Goal: Check status: Check status

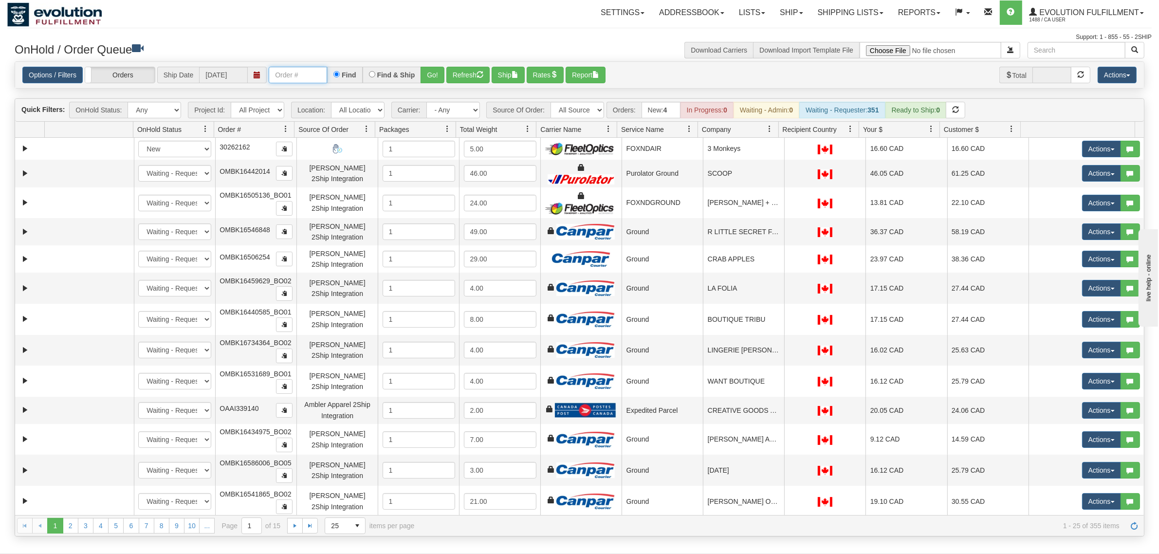
click at [319, 81] on input "text" at bounding box center [298, 75] width 58 height 17
click at [314, 75] on input "OMBK17489493 BO02" at bounding box center [298, 75] width 58 height 17
click at [431, 70] on button "Go!" at bounding box center [432, 75] width 24 height 17
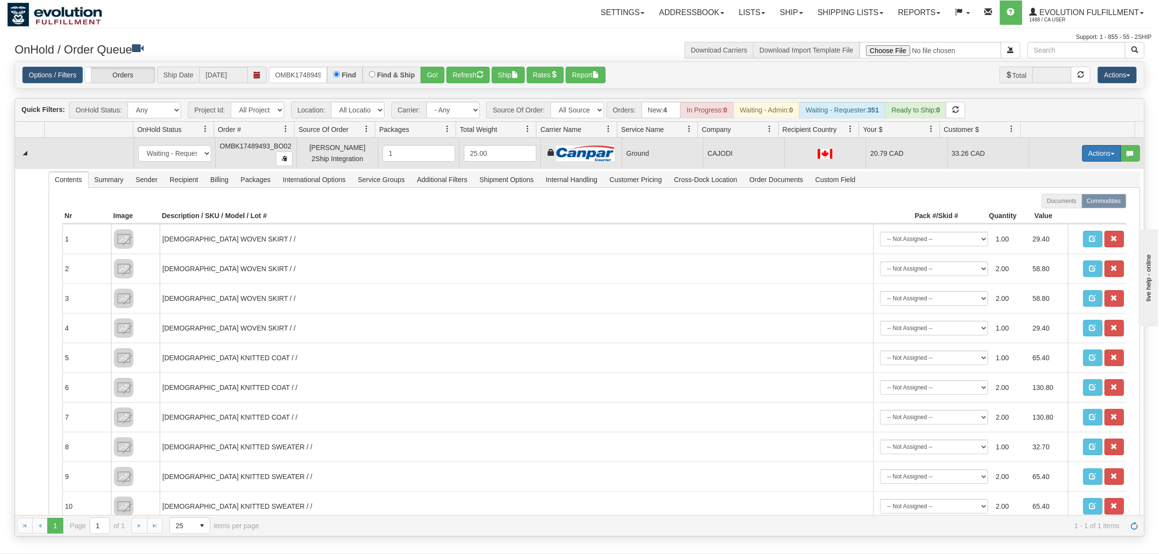
drag, startPoint x: 1094, startPoint y: 154, endPoint x: 1094, endPoint y: 162, distance: 8.3
click at [1094, 154] on button "Actions" at bounding box center [1101, 153] width 39 height 17
click at [1062, 205] on link "Ship" at bounding box center [1081, 209] width 78 height 13
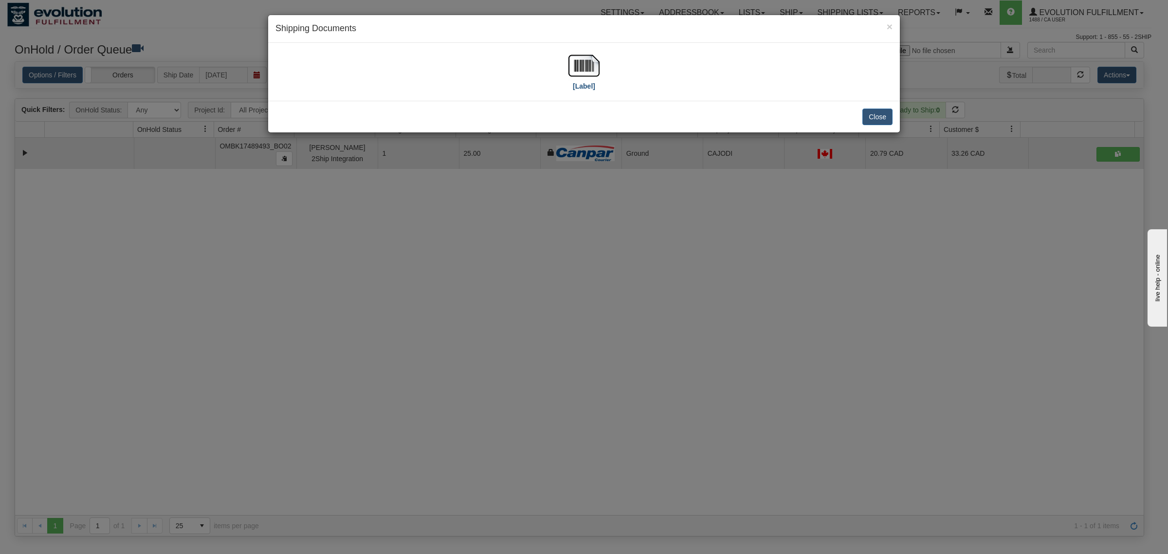
click at [601, 66] on div "[Label]" at bounding box center [583, 71] width 617 height 43
click at [587, 66] on img at bounding box center [583, 65] width 31 height 31
click at [886, 119] on button "Close" at bounding box center [877, 117] width 30 height 17
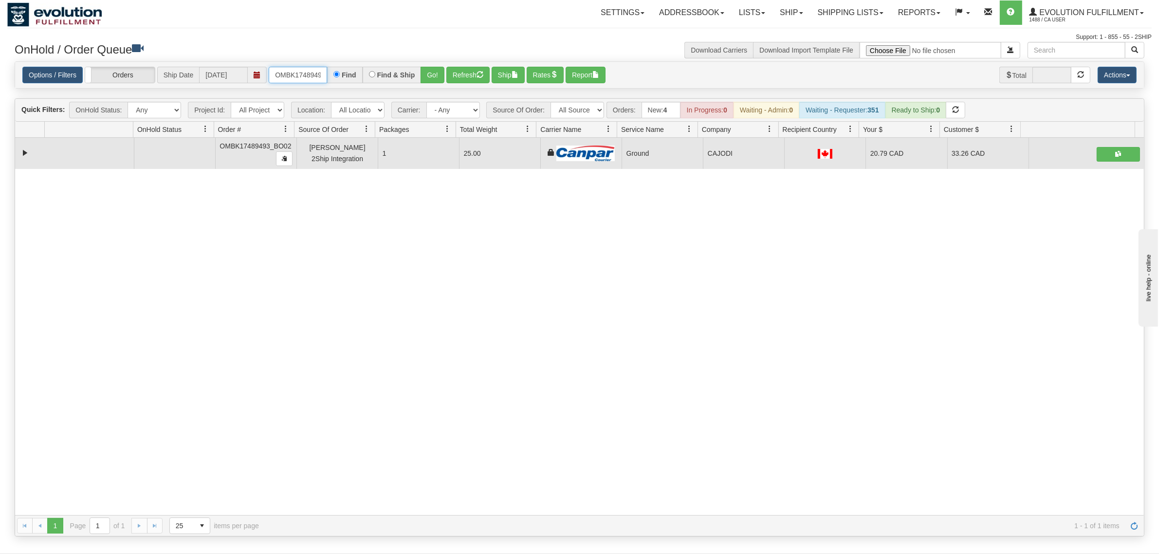
click at [305, 79] on input "OMBK17489493_BO02" at bounding box center [298, 75] width 58 height 17
click at [305, 79] on input "OMBK17207954 BO01" at bounding box center [298, 75] width 58 height 17
click at [437, 72] on button "Go!" at bounding box center [432, 75] width 24 height 17
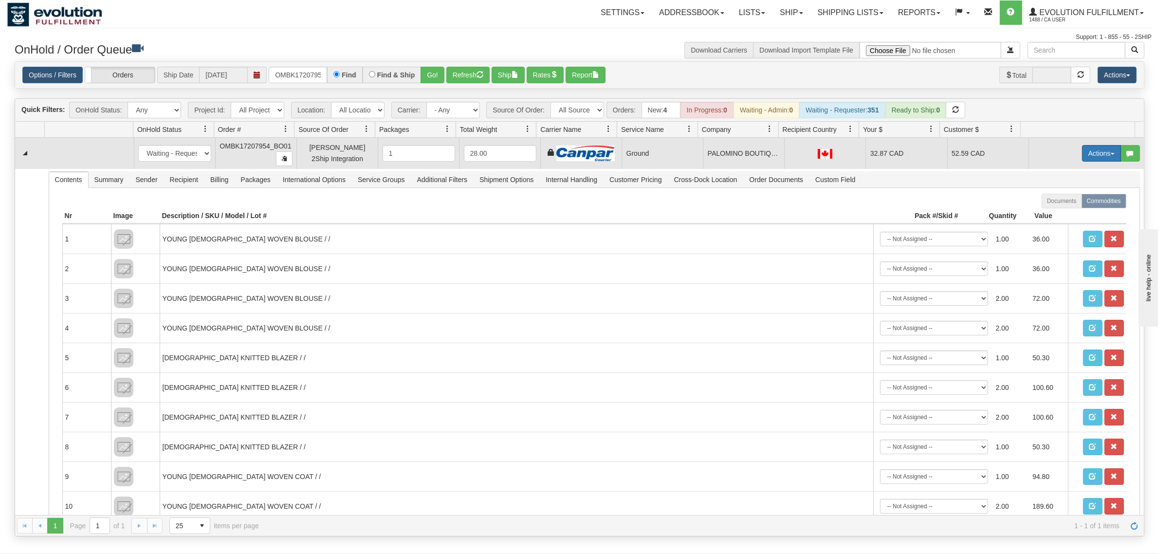
click at [1085, 152] on button "Actions" at bounding box center [1101, 153] width 39 height 17
click at [1052, 207] on span at bounding box center [1055, 209] width 7 height 7
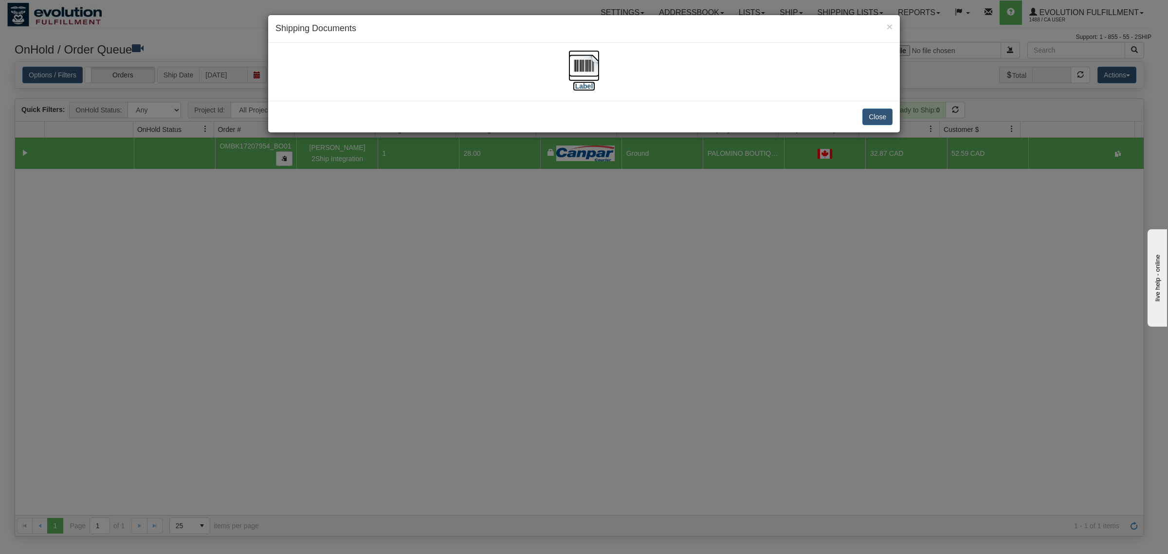
click at [590, 68] on img at bounding box center [583, 65] width 31 height 31
click at [876, 120] on button "Close" at bounding box center [877, 117] width 30 height 17
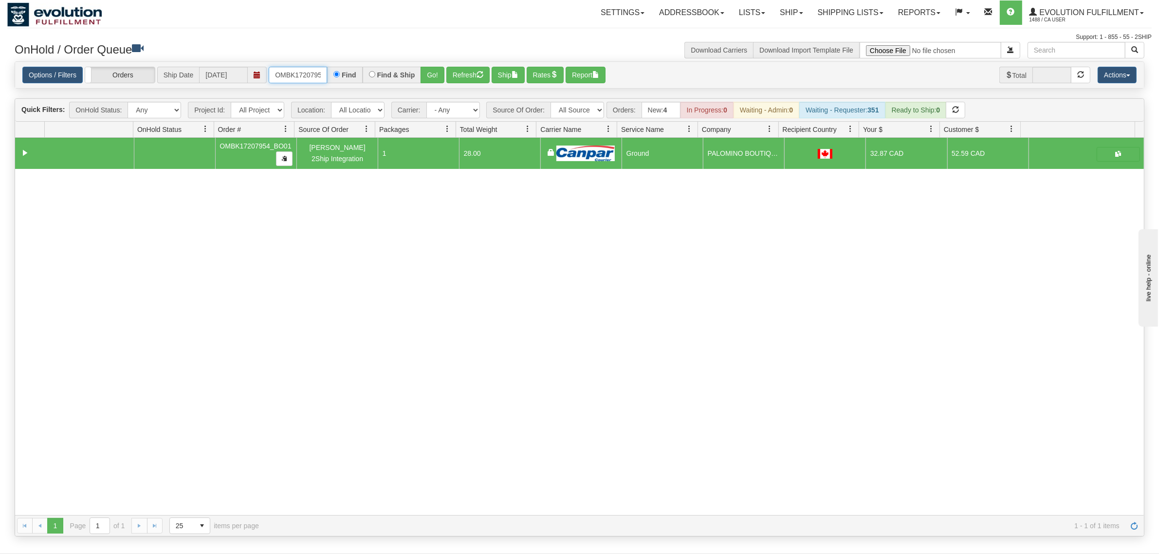
click at [314, 78] on input "OMBK17207954_BO01" at bounding box center [298, 75] width 58 height 17
click at [444, 81] on button "Go!" at bounding box center [432, 75] width 24 height 17
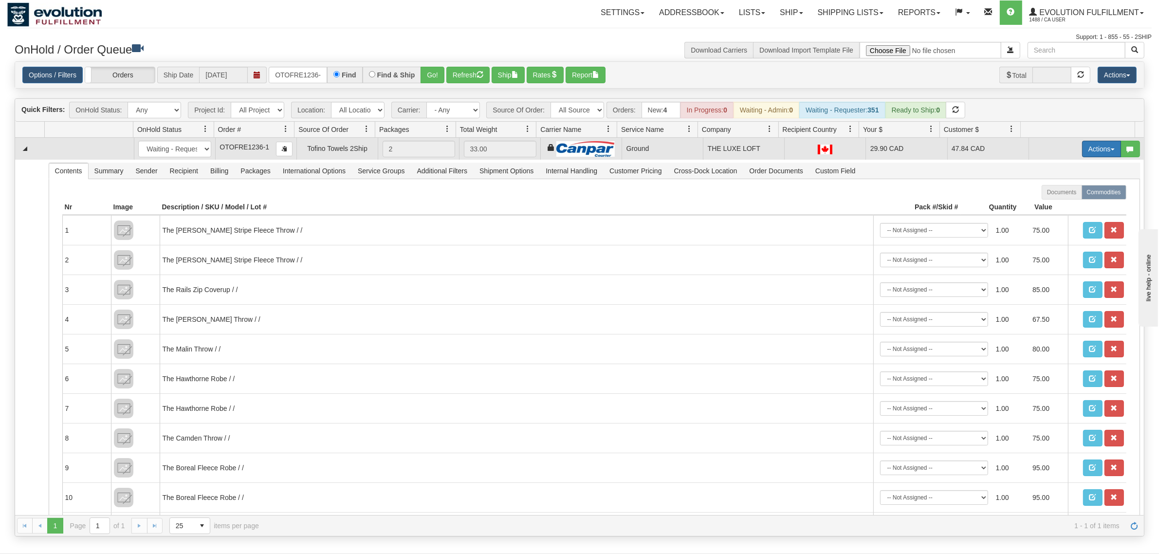
click at [1096, 149] on button "Actions" at bounding box center [1101, 149] width 39 height 17
click at [1066, 208] on link "Ship" at bounding box center [1081, 205] width 78 height 13
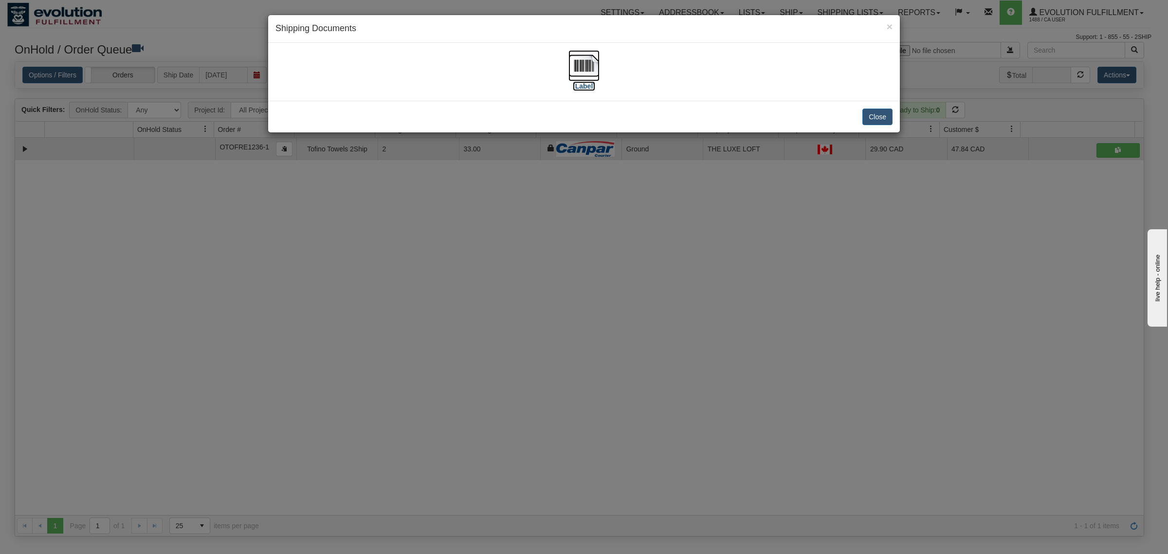
click at [581, 70] on img at bounding box center [583, 65] width 31 height 31
click at [881, 119] on button "Close" at bounding box center [877, 117] width 30 height 17
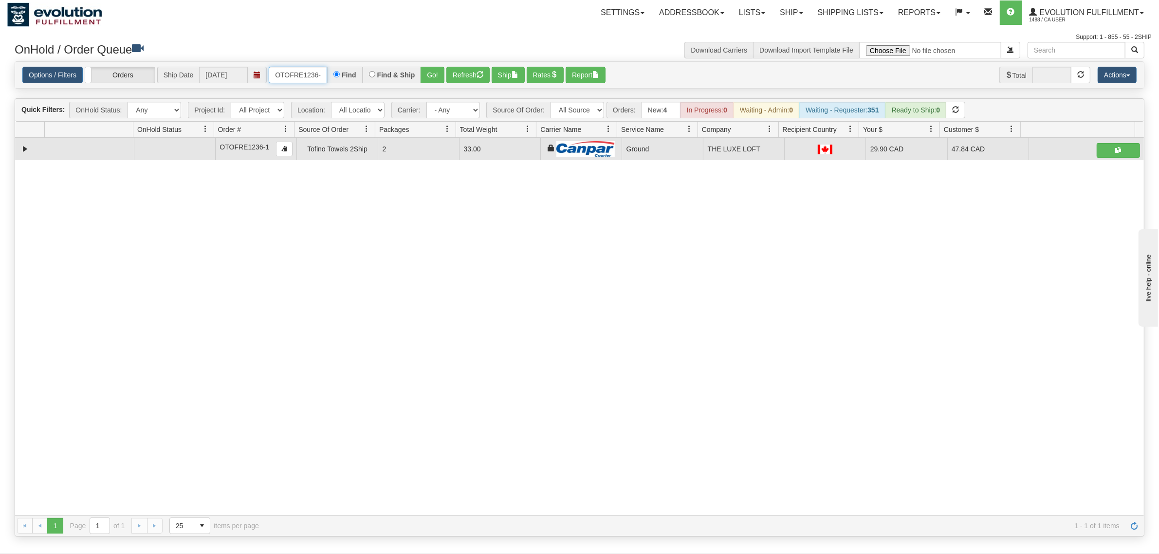
click at [278, 74] on input "OTOFRE1236-1" at bounding box center [298, 75] width 58 height 17
click at [280, 73] on input "OTOFRE1236-1" at bounding box center [298, 75] width 58 height 17
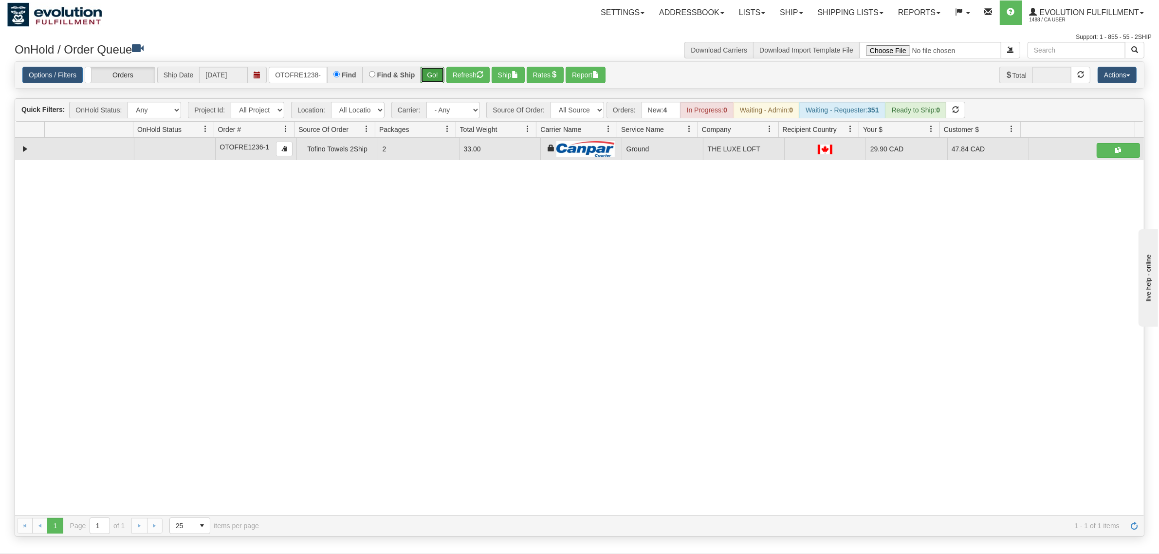
click at [438, 74] on button "Go!" at bounding box center [432, 75] width 24 height 17
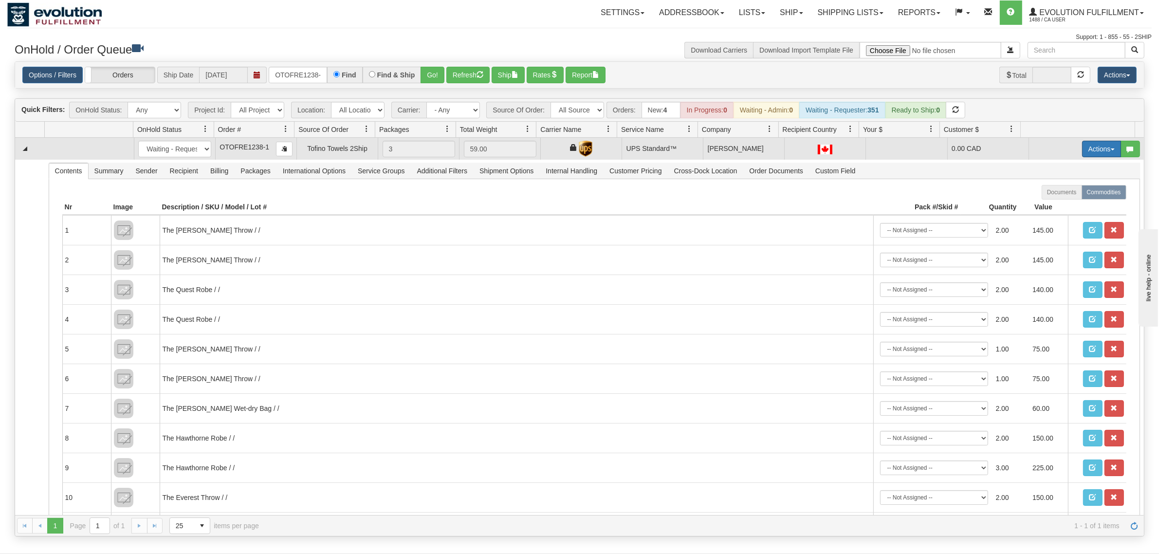
click at [1088, 150] on button "Actions" at bounding box center [1101, 149] width 39 height 17
click at [1049, 201] on link "Ship" at bounding box center [1081, 205] width 78 height 13
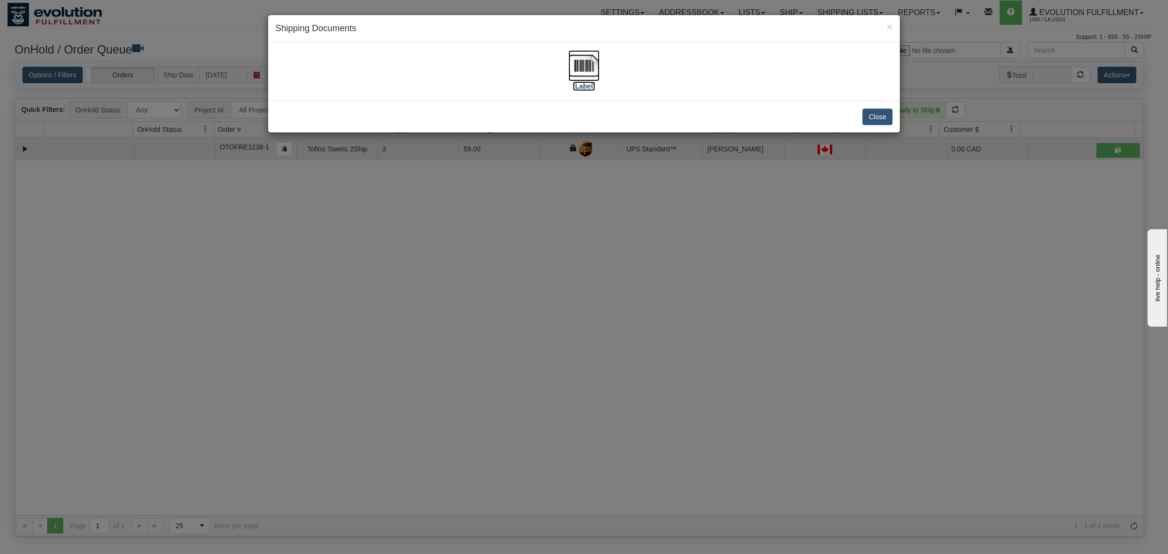
click at [587, 62] on img at bounding box center [583, 65] width 31 height 31
click at [875, 113] on button "Close" at bounding box center [877, 117] width 30 height 17
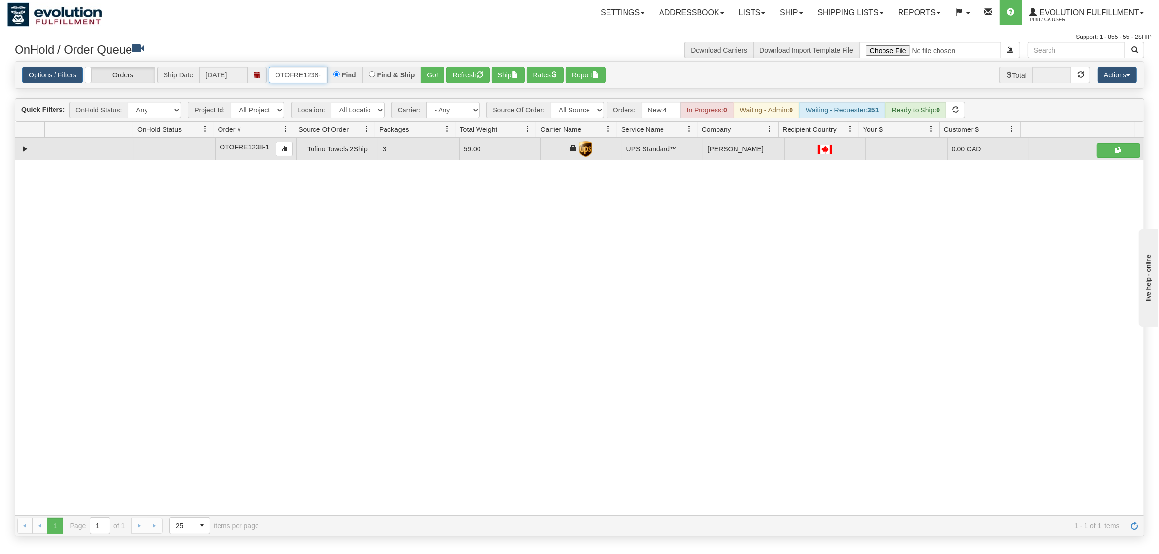
click at [305, 73] on input "OTOFRE1238-1" at bounding box center [298, 75] width 58 height 17
click at [426, 79] on button "Go!" at bounding box center [432, 75] width 24 height 17
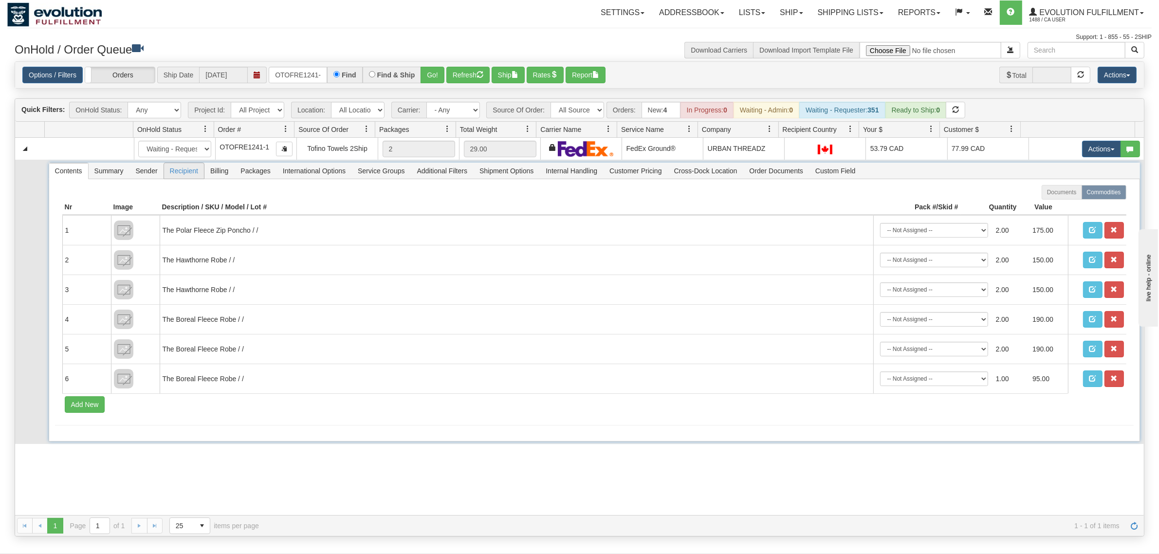
click at [183, 173] on span "Recipient" at bounding box center [184, 171] width 40 height 16
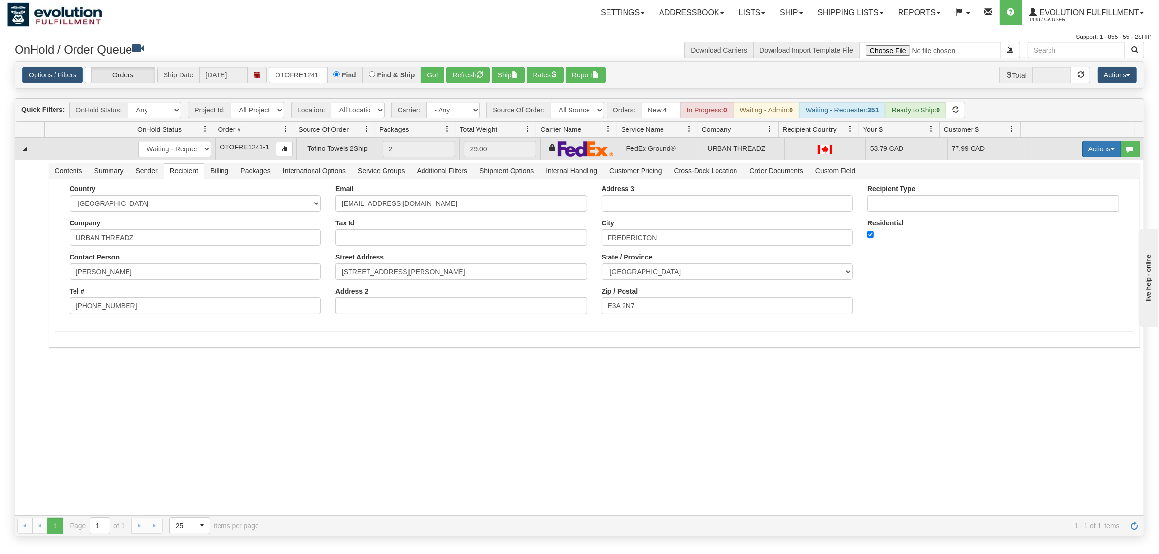
click at [1095, 146] on button "Actions" at bounding box center [1101, 149] width 39 height 17
click at [1052, 202] on span "Ship" at bounding box center [1062, 205] width 20 height 8
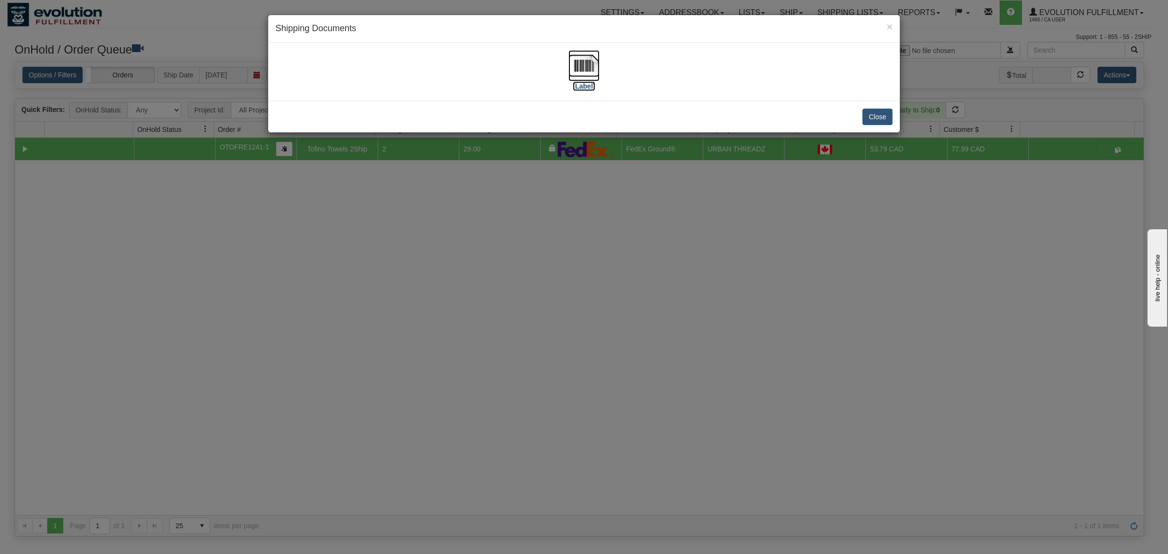
click at [570, 68] on img at bounding box center [583, 65] width 31 height 31
click at [874, 125] on button "Close" at bounding box center [877, 117] width 30 height 17
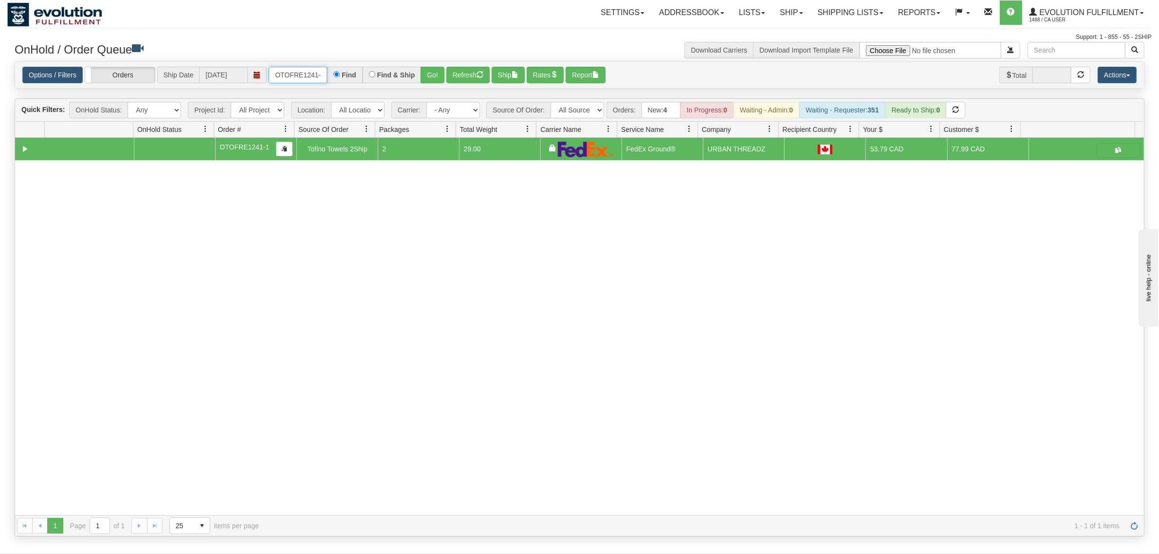
click at [276, 74] on input "OTOFRE1241-1" at bounding box center [298, 75] width 58 height 17
click at [277, 74] on input "OTOFRE1241-1" at bounding box center [298, 75] width 58 height 17
type input "OEMU0031746001"
click at [439, 74] on button "Go!" at bounding box center [432, 75] width 24 height 17
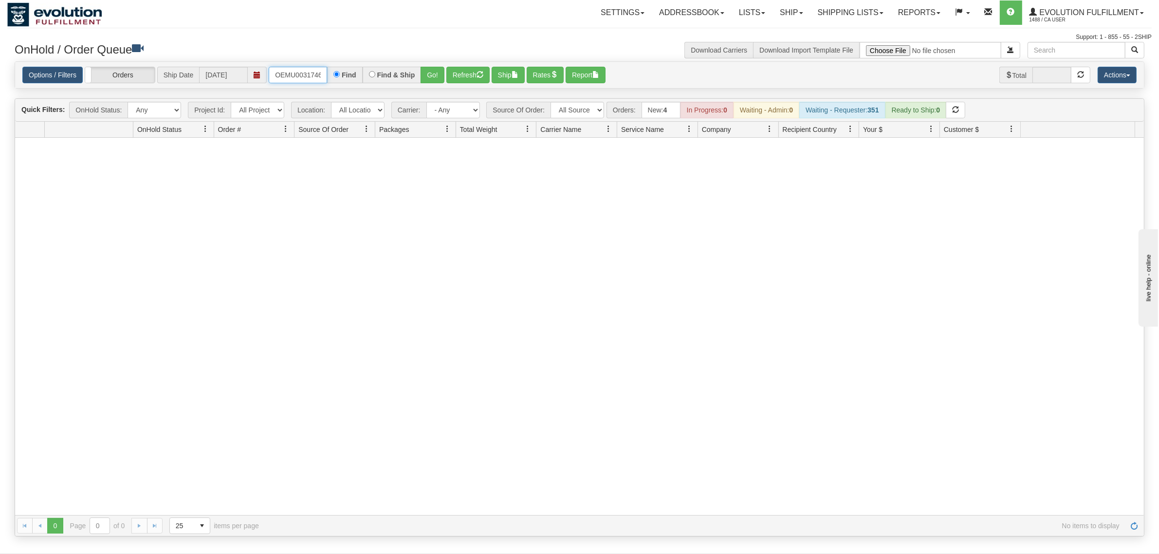
scroll to position [0, 13]
drag, startPoint x: 274, startPoint y: 71, endPoint x: 354, endPoint y: 74, distance: 79.9
click at [354, 74] on div "OEMU0031746001 Find Find & Ship Go!" at bounding box center [357, 75] width 176 height 17
type input "\"
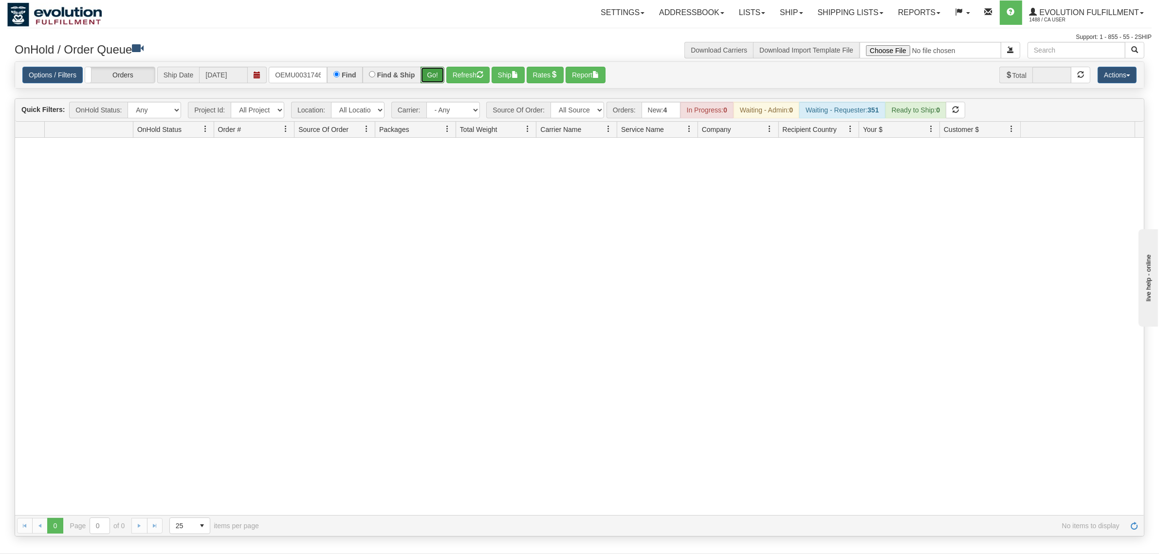
click at [432, 74] on button "Go!" at bounding box center [432, 75] width 24 height 17
click at [292, 76] on input "OEMU0031746001" at bounding box center [298, 75] width 58 height 17
click at [293, 76] on input "OEMU0031746001" at bounding box center [298, 75] width 58 height 17
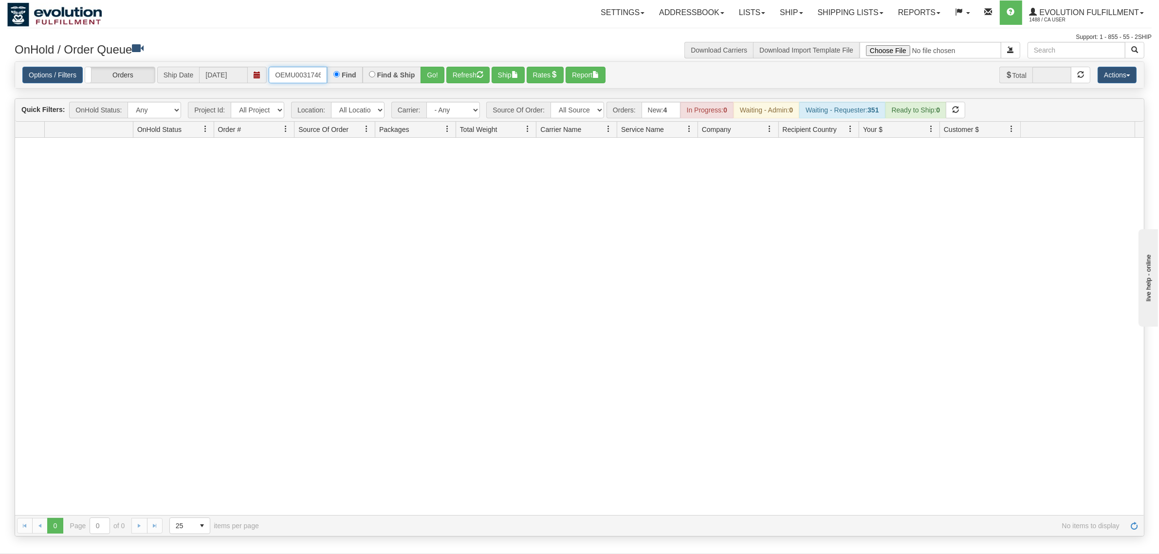
type input "OEMU0031746001"
click at [436, 71] on button "Go!" at bounding box center [432, 75] width 24 height 17
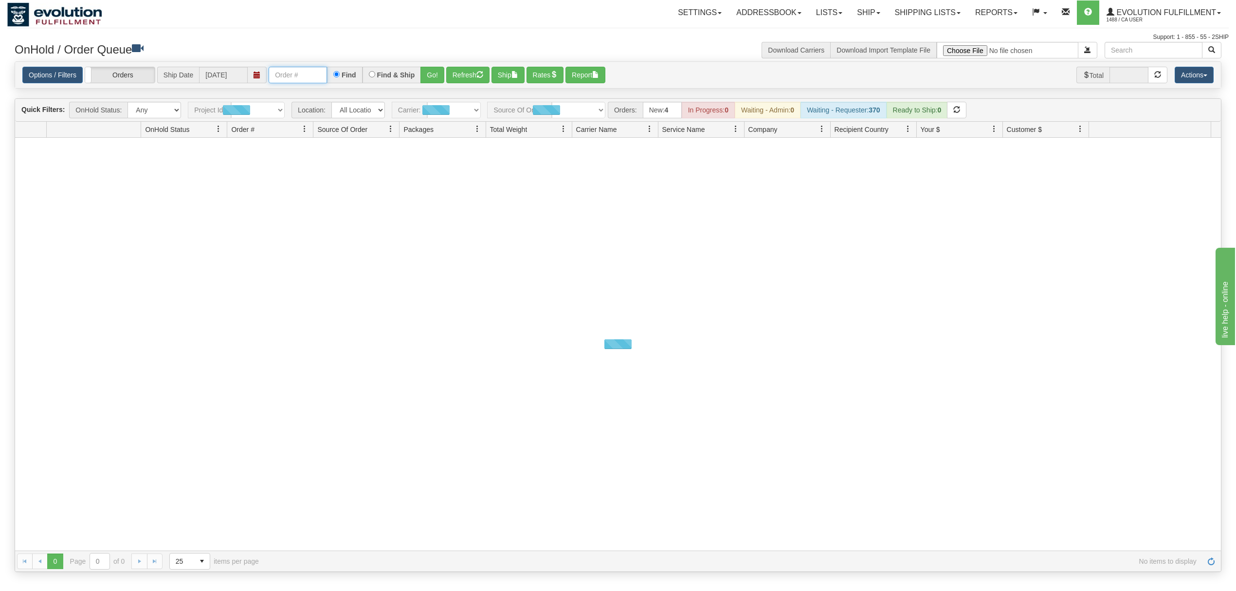
click at [298, 70] on input "text" at bounding box center [298, 75] width 58 height 17
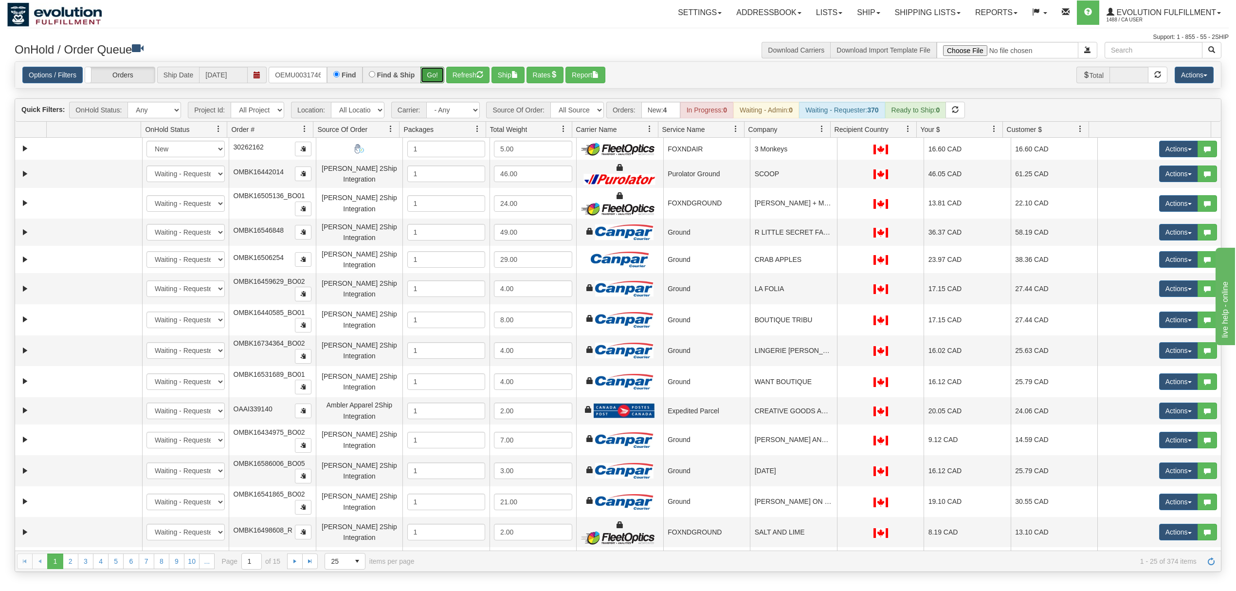
click at [433, 71] on button "Go!" at bounding box center [432, 75] width 24 height 17
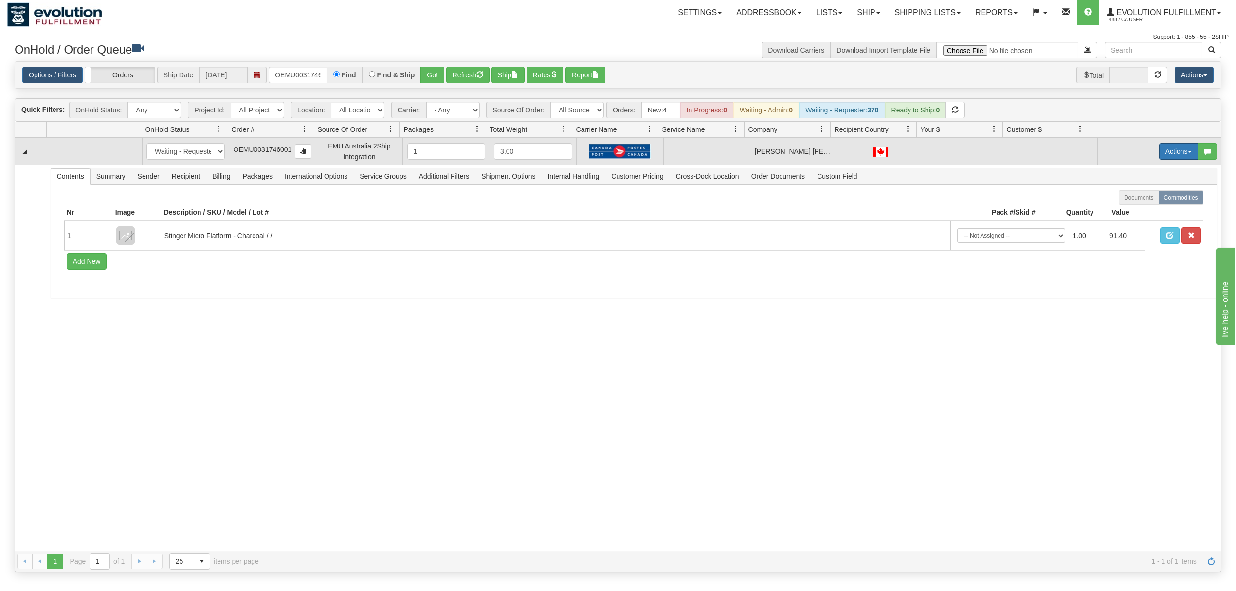
click at [1162, 159] on button "Actions" at bounding box center [1178, 151] width 39 height 17
click at [1141, 193] on span "Rate All Services" at bounding box center [1158, 195] width 58 height 8
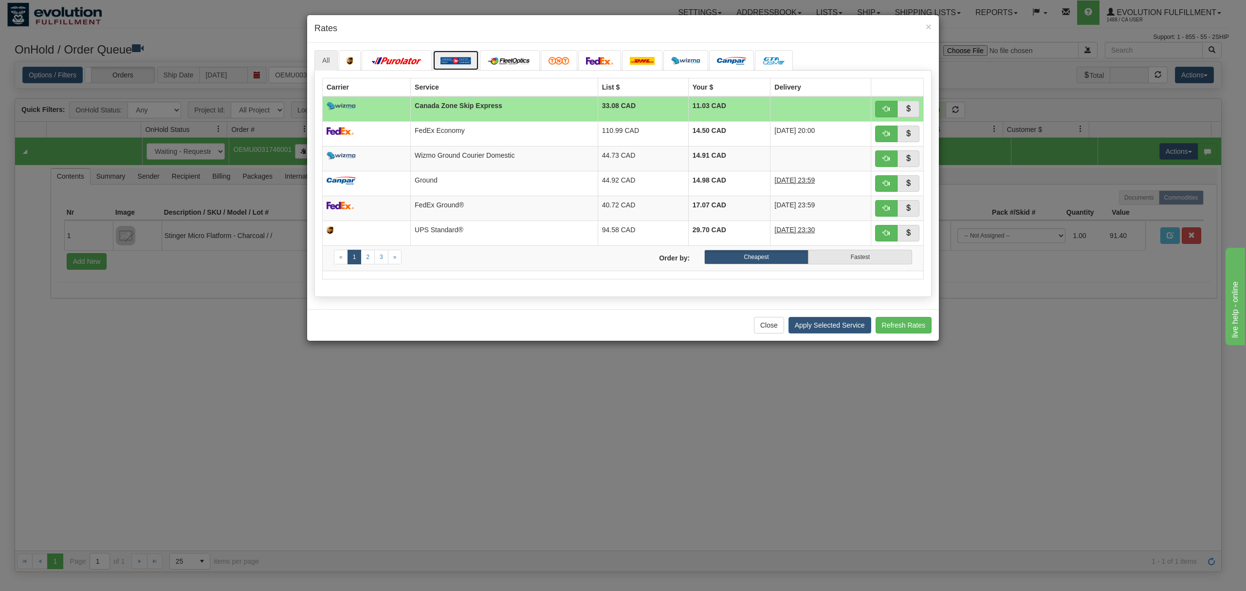
click at [466, 63] on img at bounding box center [455, 61] width 31 height 8
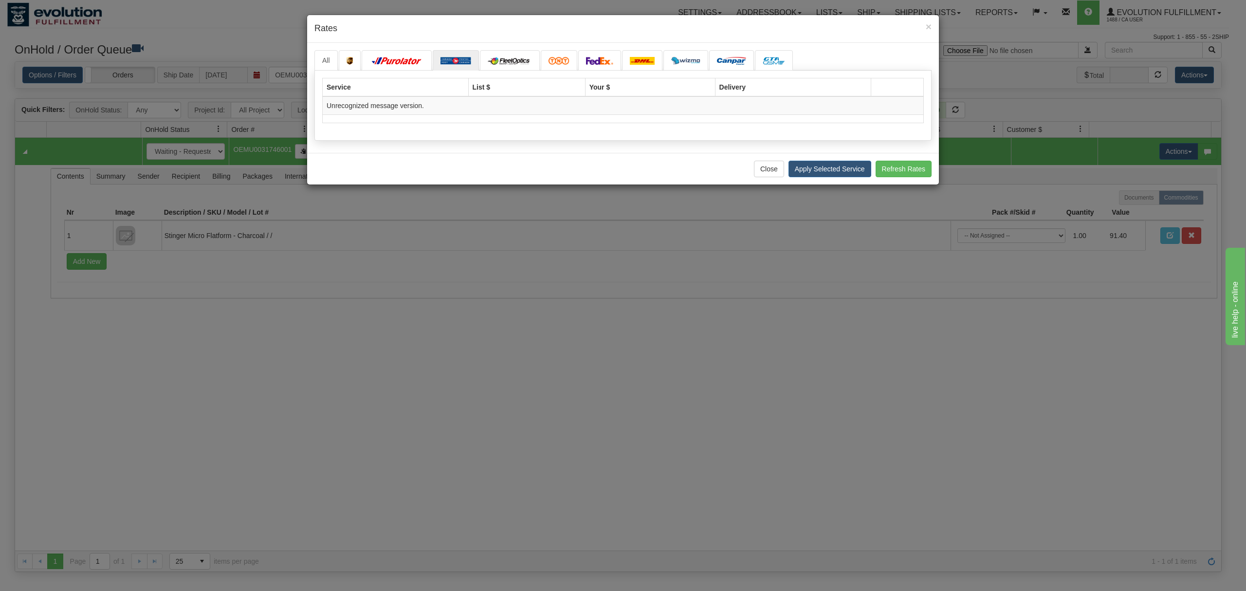
click at [937, 25] on div "× Rates" at bounding box center [623, 29] width 632 height 28
click at [928, 26] on span "×" at bounding box center [928, 26] width 6 height 11
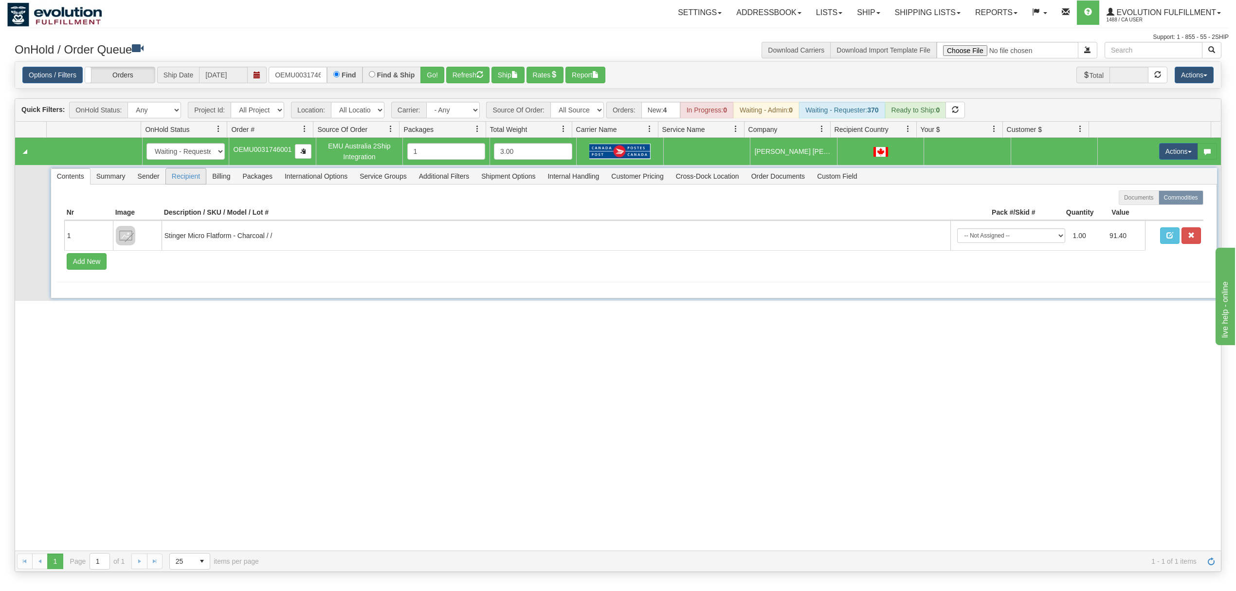
click at [191, 180] on span "Recipient" at bounding box center [186, 176] width 40 height 16
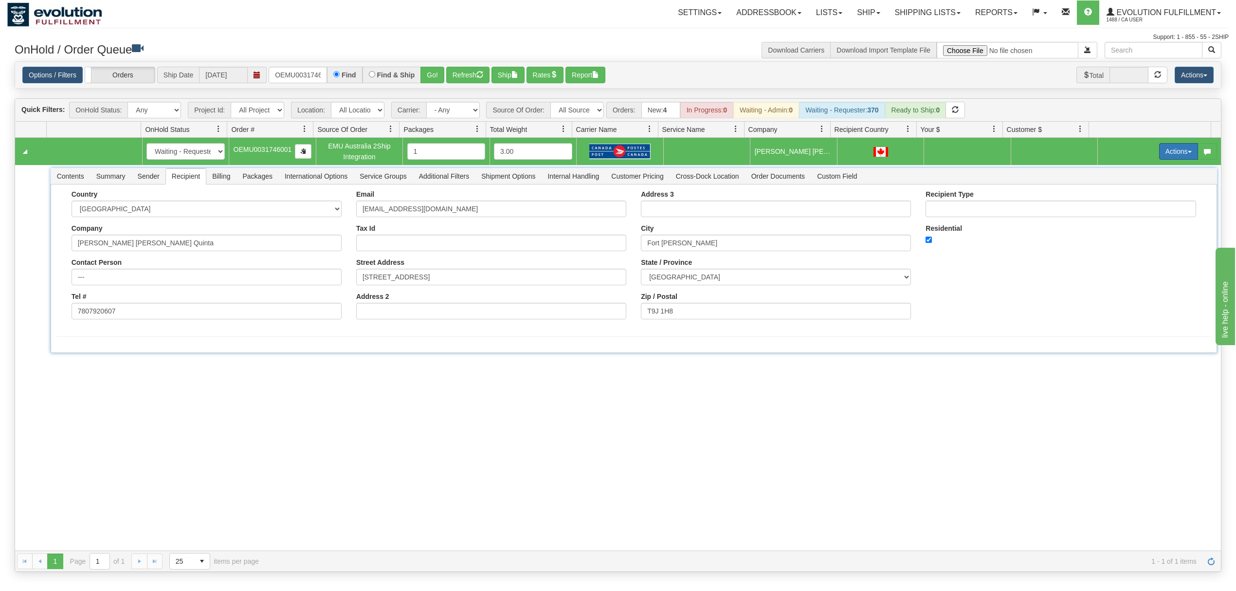
drag, startPoint x: 1143, startPoint y: 155, endPoint x: 1163, endPoint y: 152, distance: 20.2
click at [1153, 154] on td "Actions Open Refresh Rates Rate All Services Ship Delete Edit Items" at bounding box center [1159, 151] width 124 height 27
click at [1163, 152] on button "Actions" at bounding box center [1178, 151] width 39 height 17
click at [1147, 196] on span "Rate All Services" at bounding box center [1158, 195] width 58 height 8
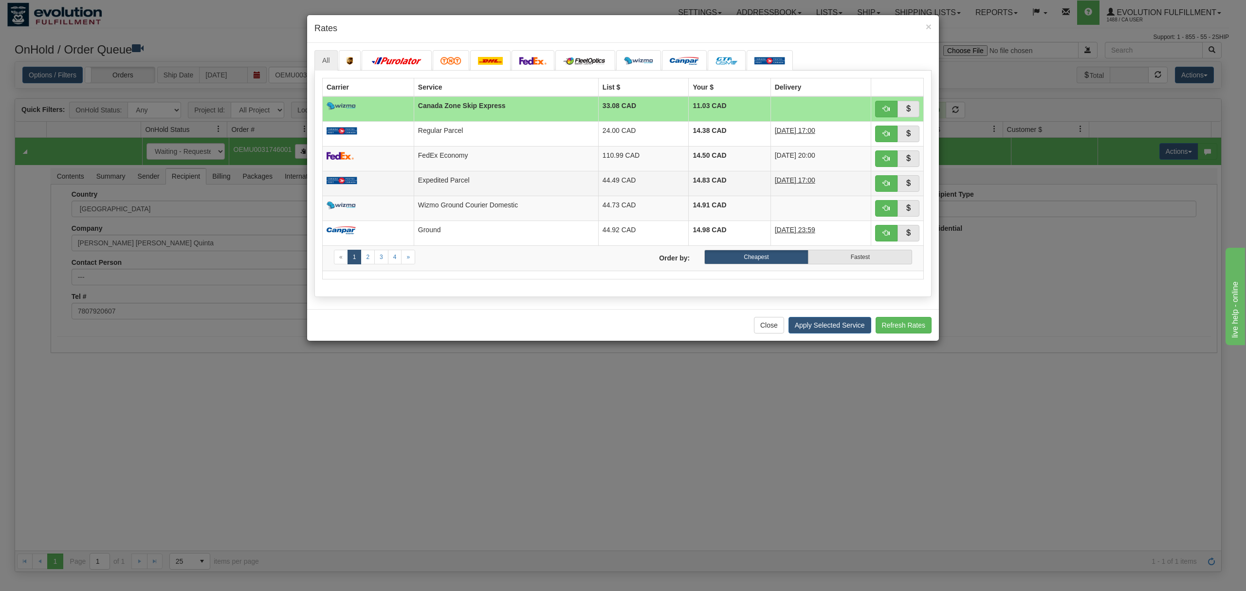
click at [742, 184] on td "14.83 CAD" at bounding box center [729, 183] width 82 height 25
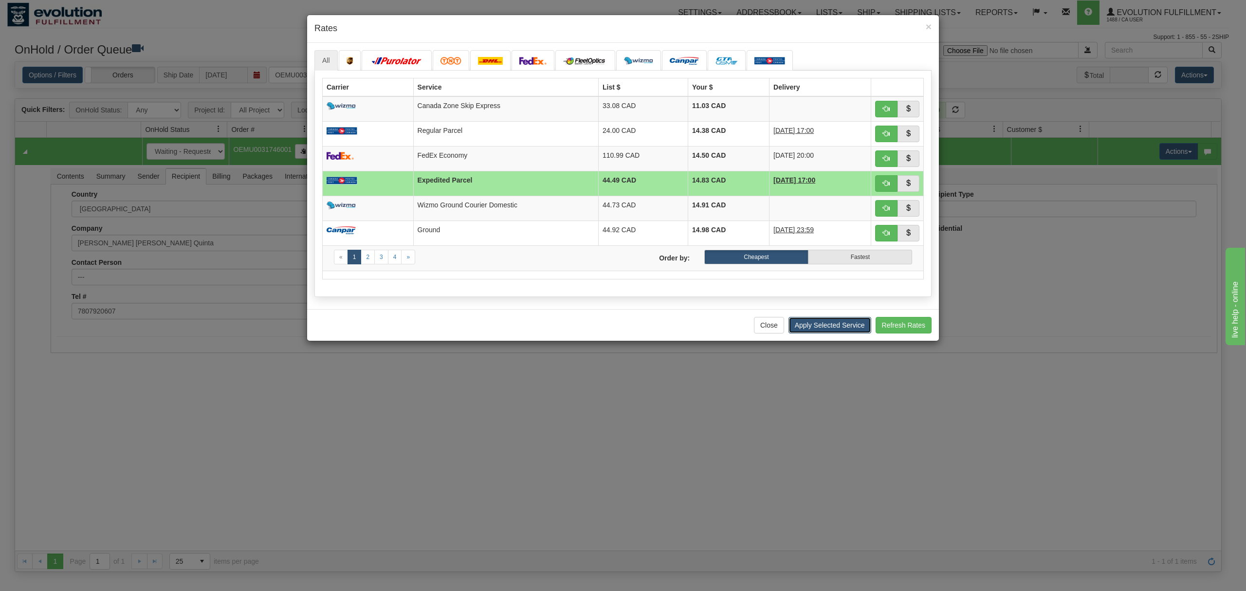
click at [820, 326] on button "Apply Selected Service" at bounding box center [829, 325] width 83 height 17
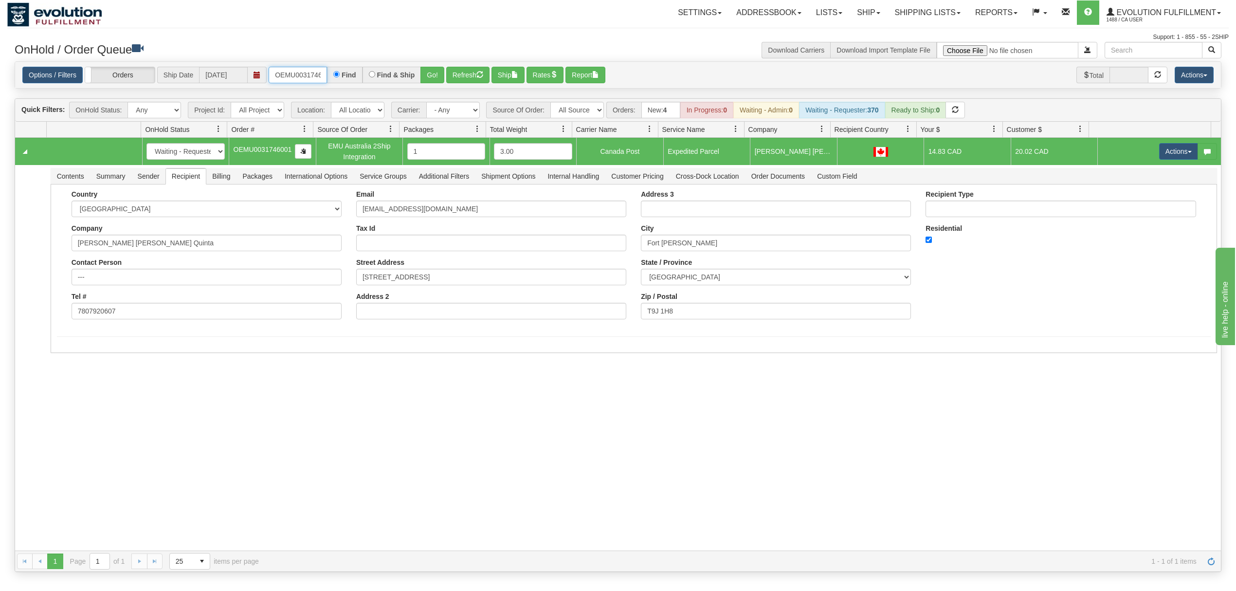
click at [306, 74] on input "OEMU0031746001" at bounding box center [298, 75] width 58 height 17
click at [1168, 155] on button "Actions" at bounding box center [1178, 151] width 39 height 17
click at [1129, 209] on span "Ship" at bounding box center [1139, 208] width 20 height 8
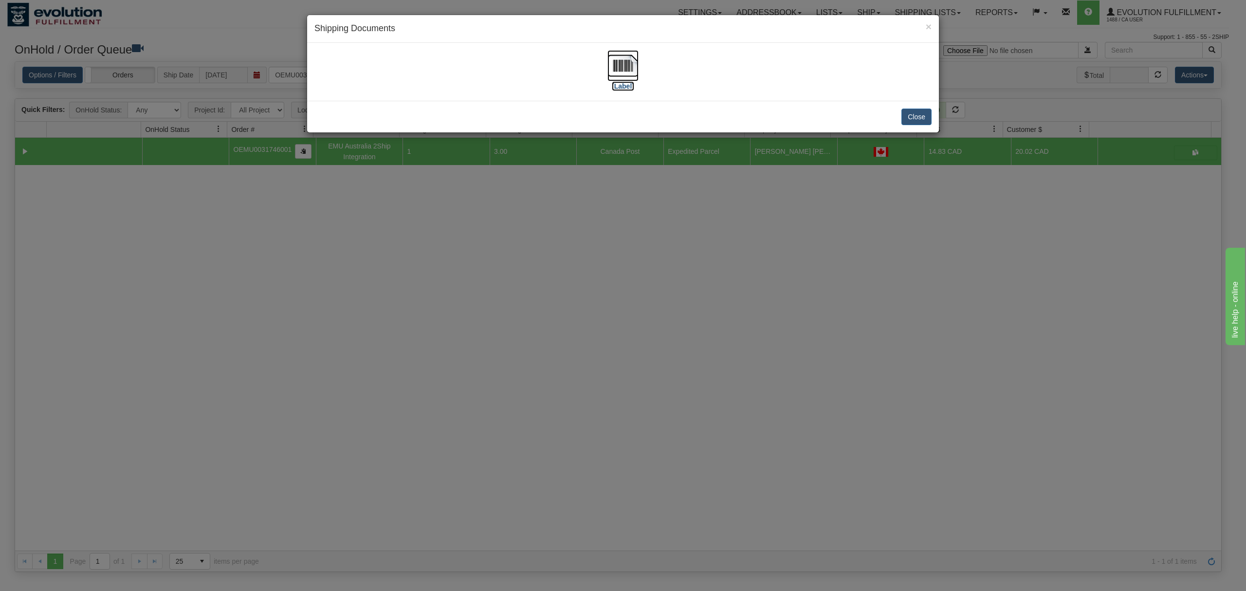
click at [618, 72] on img at bounding box center [622, 65] width 31 height 31
click at [910, 113] on button "Close" at bounding box center [916, 117] width 30 height 17
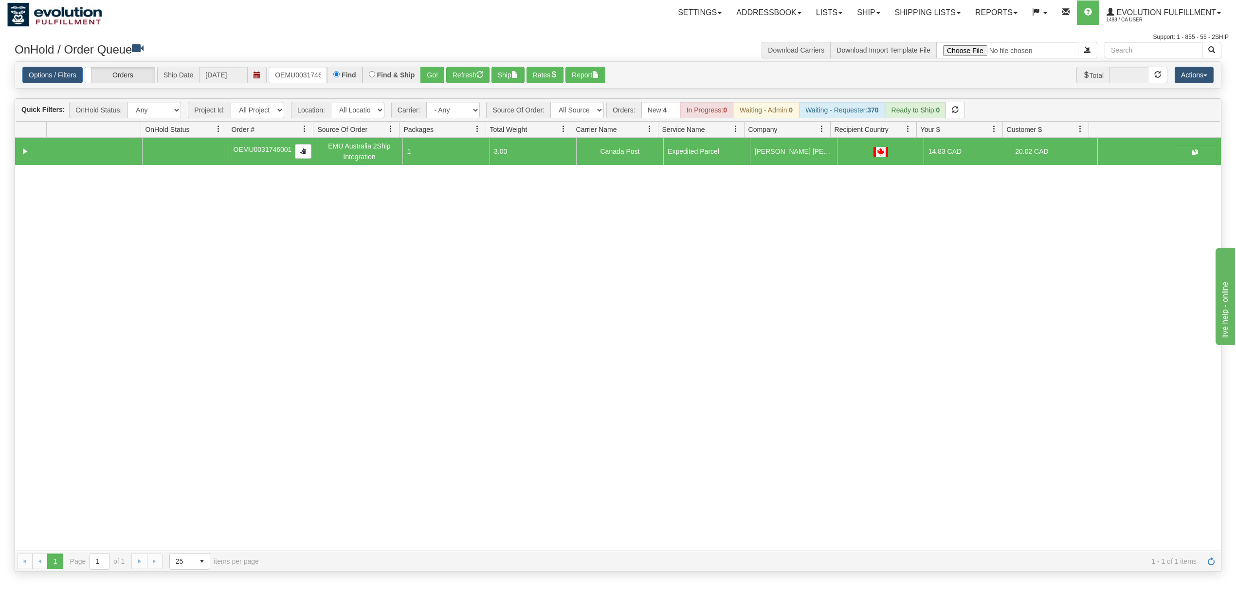
drag, startPoint x: 269, startPoint y: 76, endPoint x: 273, endPoint y: 76, distance: 4.9
click at [272, 76] on div "Options / Filters Group Shipments Orders Ship Date 09/22/2025 OEMU0031746001 Fi…" at bounding box center [617, 75] width 1191 height 17
click at [273, 76] on input "OEMU0031746001" at bounding box center [298, 75] width 58 height 17
click at [274, 76] on input "OEMU0031746001" at bounding box center [298, 75] width 58 height 17
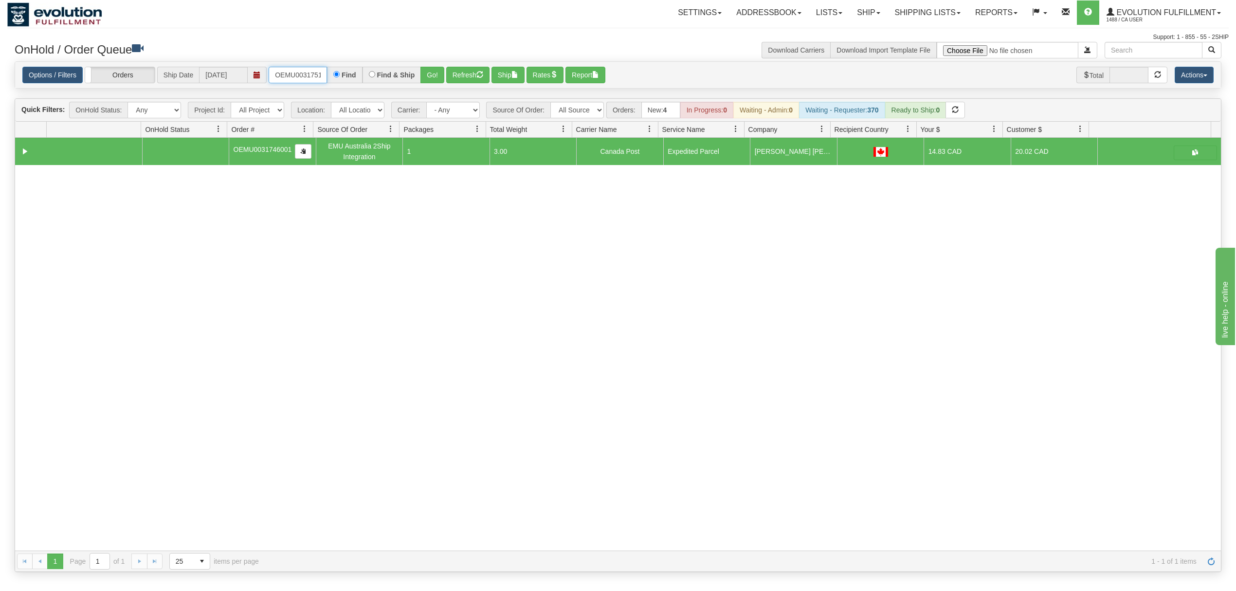
type input "OEMU0031751001"
click at [442, 76] on button "Go!" at bounding box center [432, 75] width 24 height 17
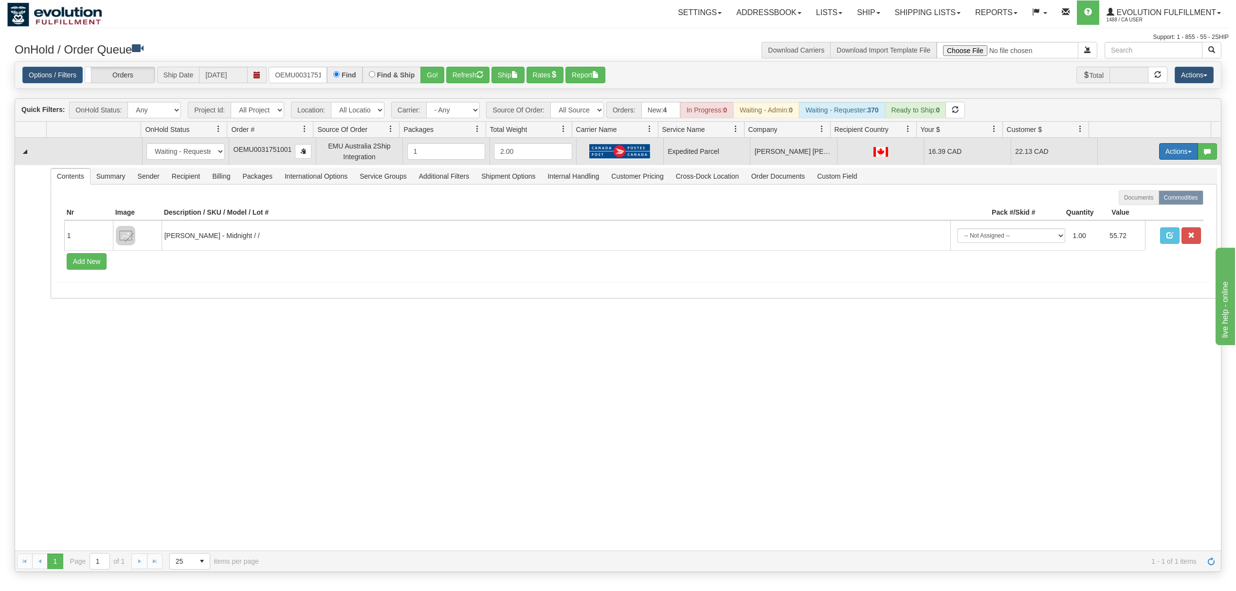
click at [1166, 155] on button "Actions" at bounding box center [1178, 151] width 39 height 17
click at [1131, 205] on span "Ship" at bounding box center [1139, 208] width 20 height 8
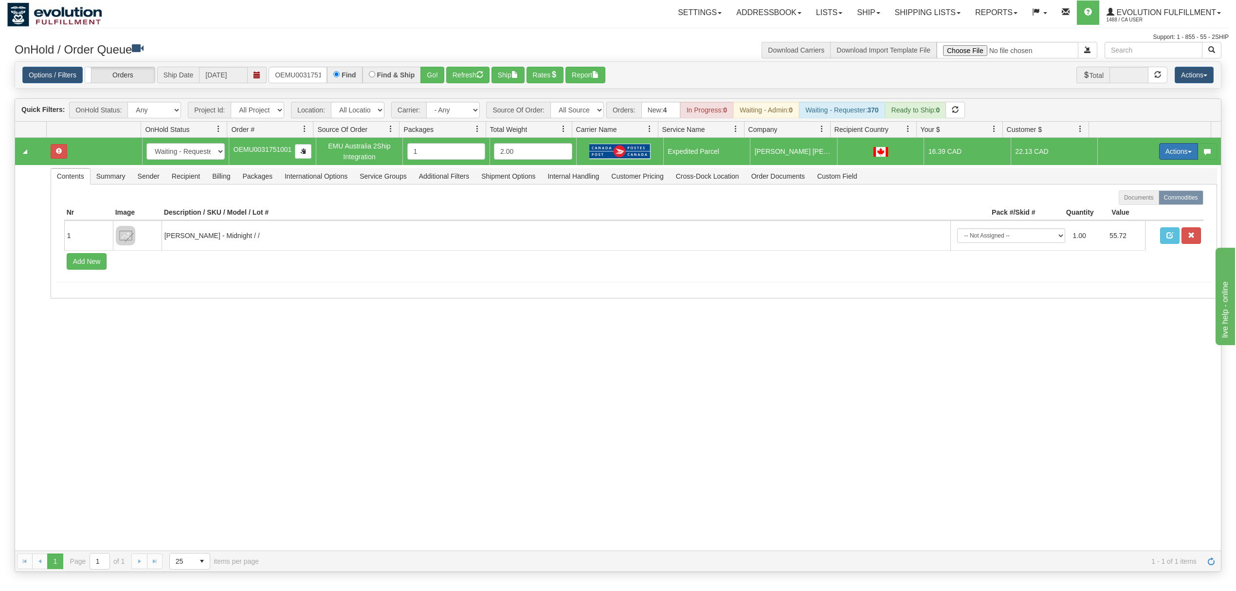
click at [1159, 154] on button "Actions" at bounding box center [1178, 151] width 39 height 17
click at [1133, 206] on span "Ship" at bounding box center [1139, 208] width 20 height 8
click at [1175, 155] on button "Actions" at bounding box center [1178, 151] width 39 height 17
click at [1146, 207] on link "Ship" at bounding box center [1159, 207] width 78 height 13
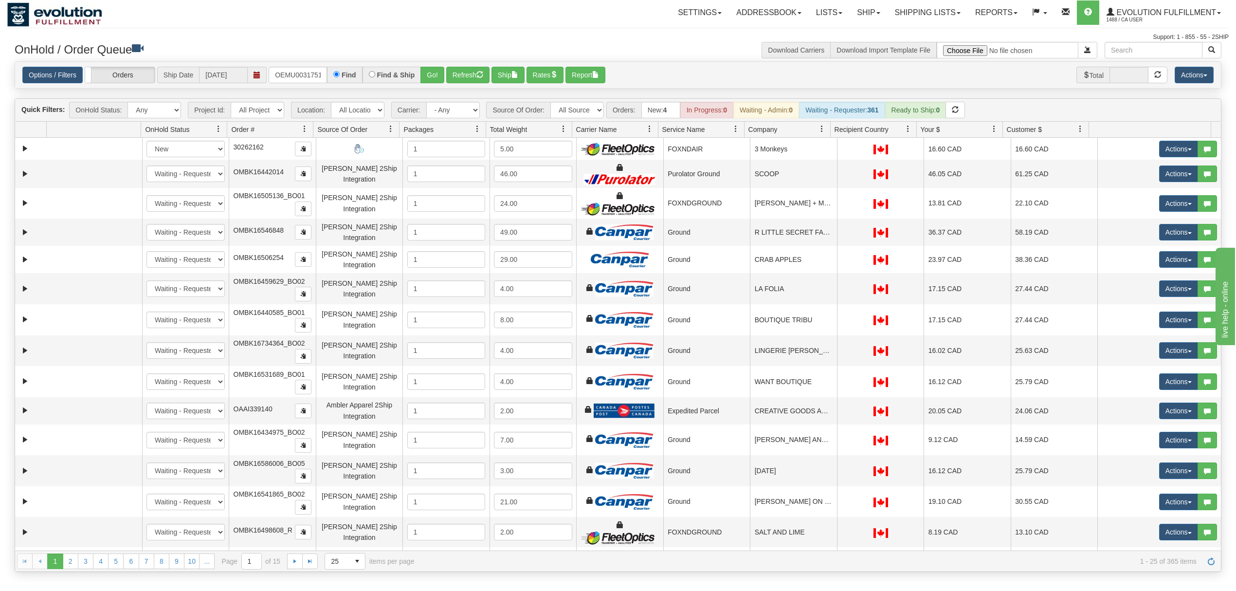
type input "OEMU0031751001"
click at [438, 72] on button "Go!" at bounding box center [432, 75] width 24 height 17
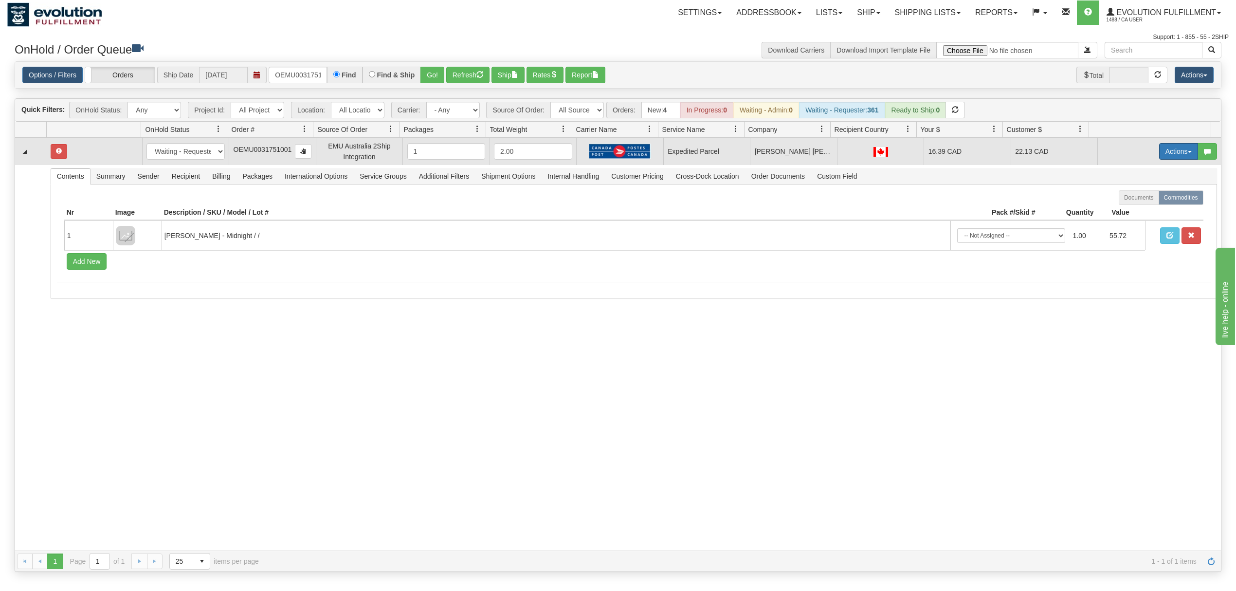
click at [1172, 158] on button "Actions" at bounding box center [1178, 151] width 39 height 17
click at [1132, 214] on link "Ship" at bounding box center [1159, 207] width 78 height 13
click at [1161, 151] on button "Actions" at bounding box center [1178, 151] width 39 height 17
click at [1143, 199] on span "Rate All Services" at bounding box center [1158, 195] width 58 height 8
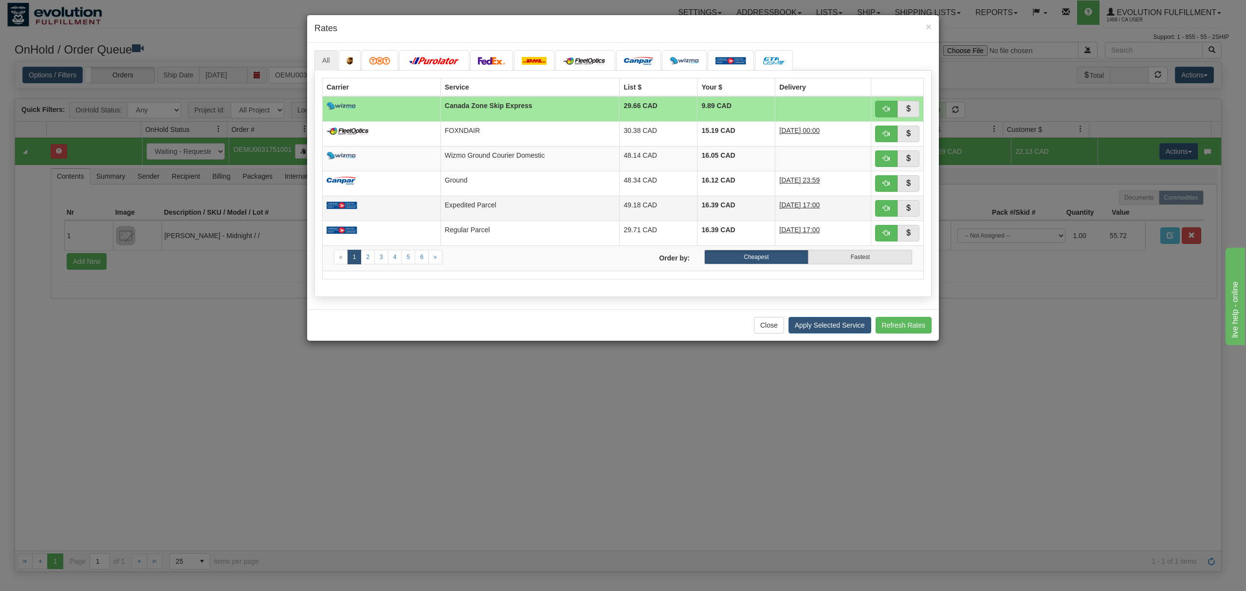
click at [561, 214] on td "Expedited Parcel" at bounding box center [529, 208] width 179 height 25
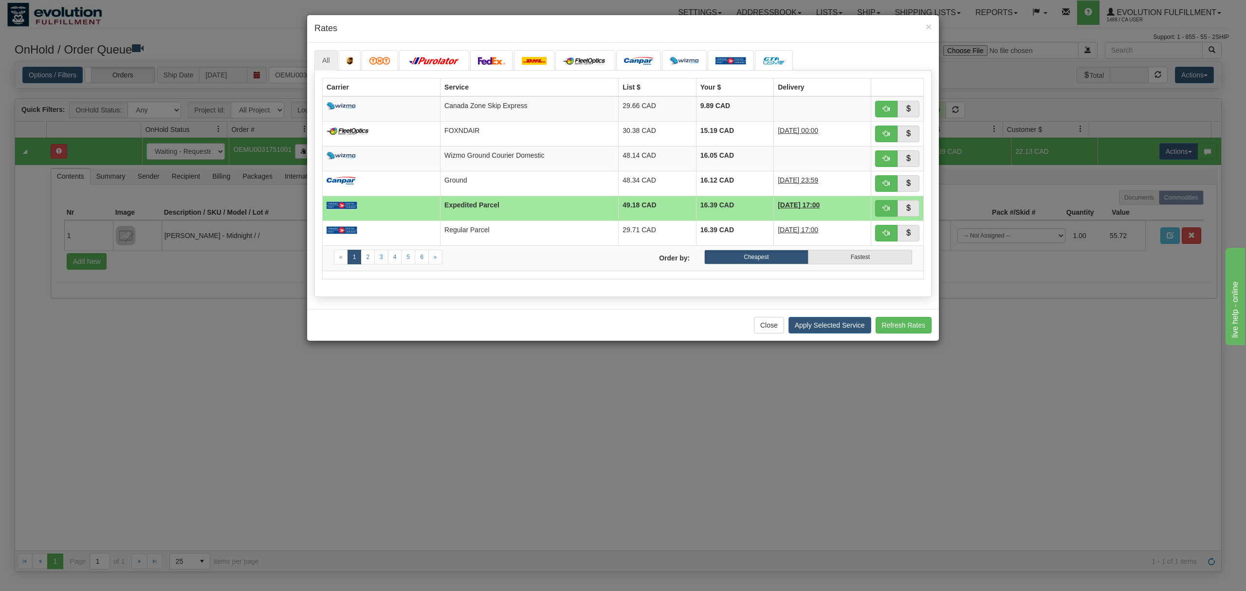
click at [924, 19] on div "× Rates" at bounding box center [623, 29] width 632 height 28
click at [925, 24] on span "×" at bounding box center [928, 26] width 6 height 11
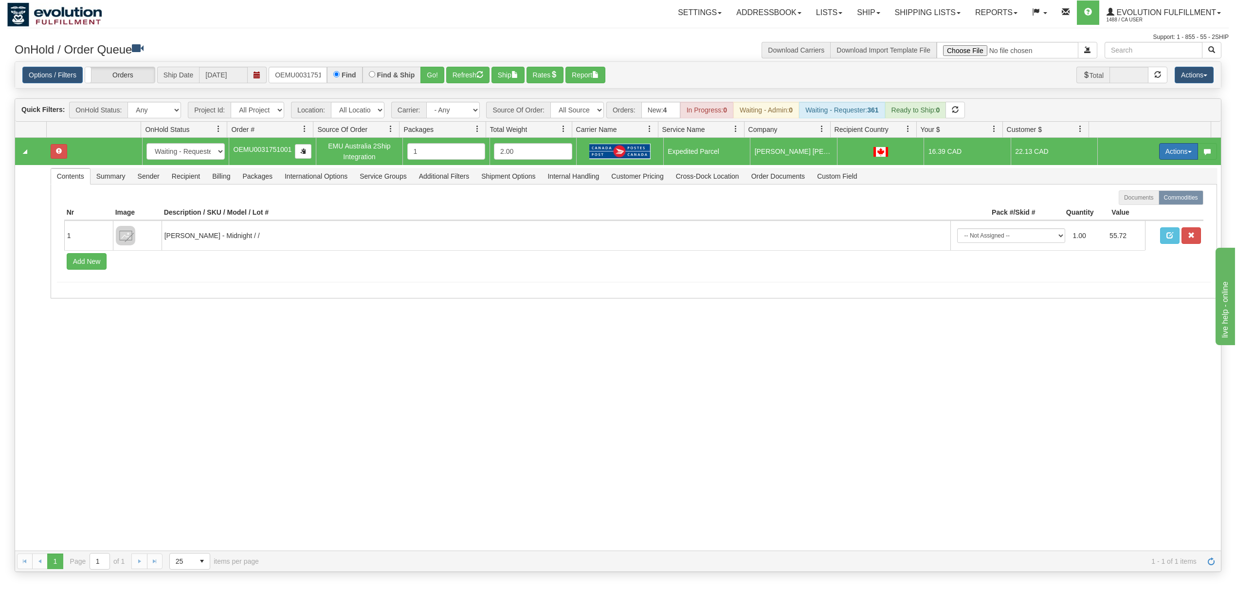
click at [1177, 150] on button "Actions" at bounding box center [1178, 151] width 39 height 17
click at [1129, 209] on span "Ship" at bounding box center [1139, 208] width 20 height 8
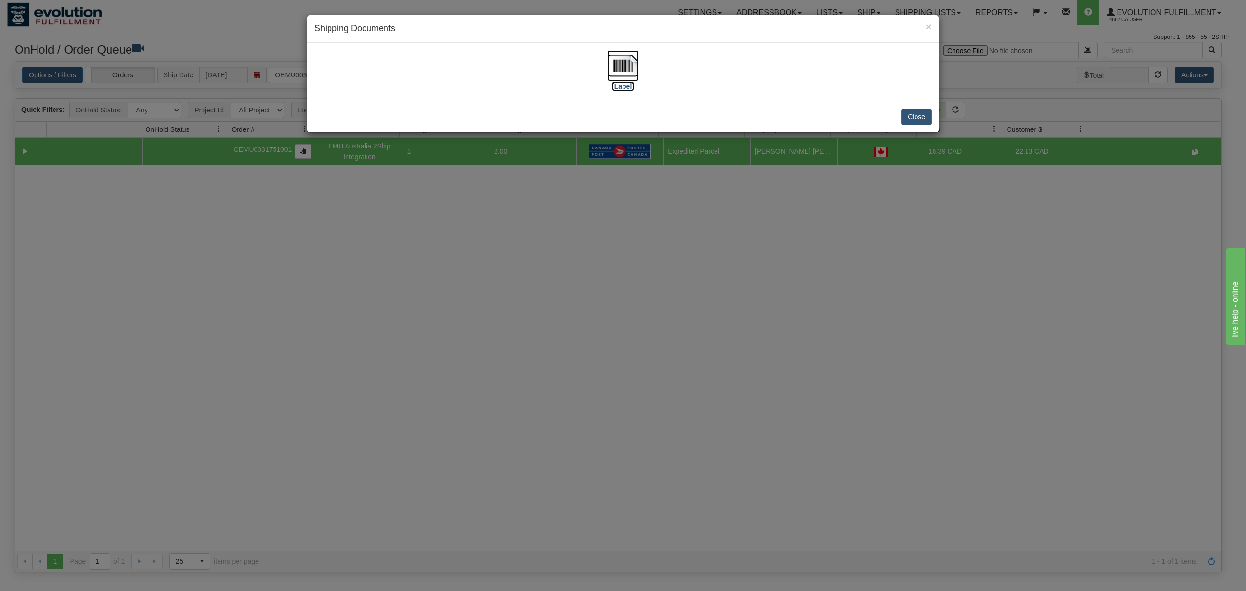
click at [624, 65] on img at bounding box center [622, 65] width 31 height 31
click at [912, 118] on button "Close" at bounding box center [916, 117] width 30 height 17
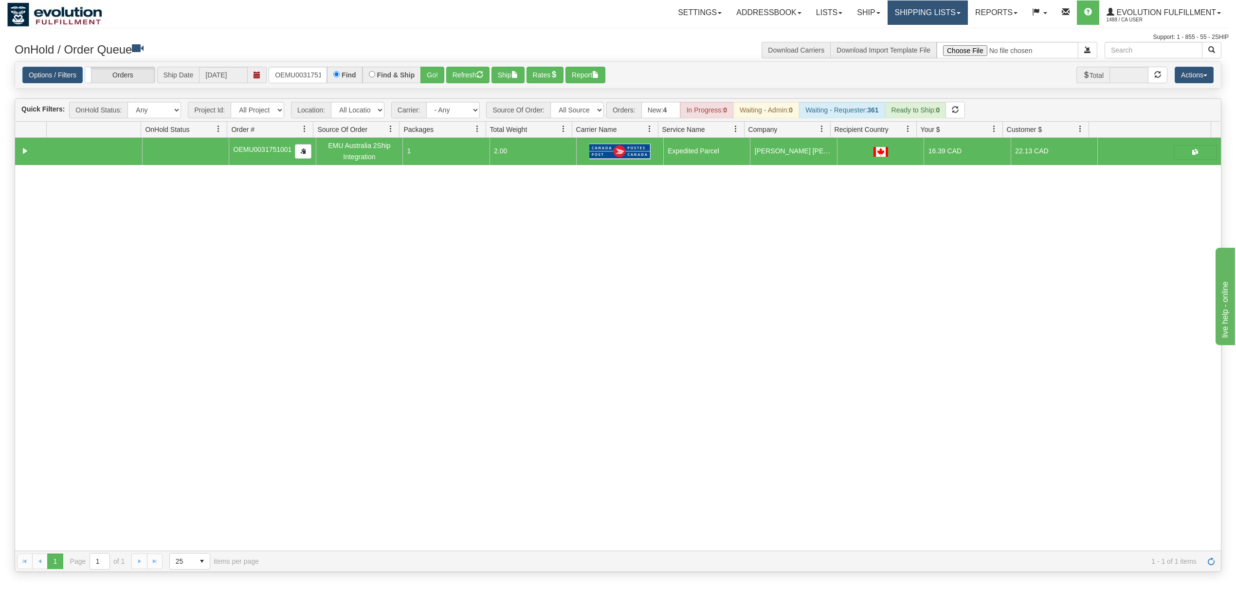
click at [894, 13] on link "Shipping lists" at bounding box center [927, 12] width 80 height 24
click at [894, 44] on span "Search Shipment History" at bounding box center [919, 47] width 75 height 8
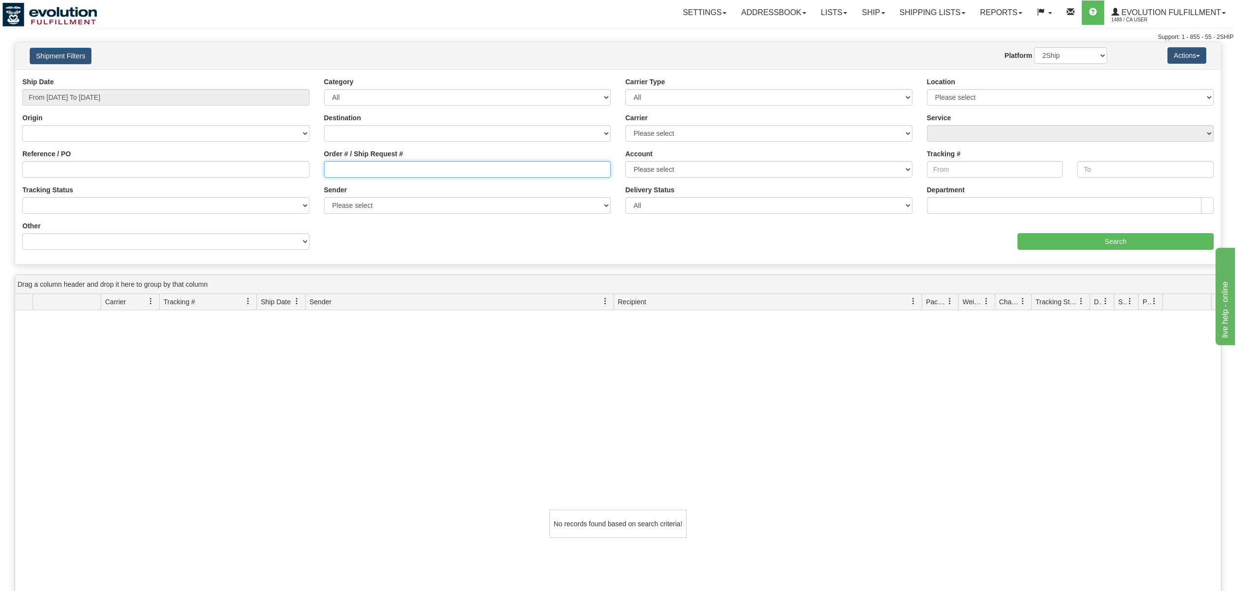
click at [341, 173] on input "Order # / Ship Request #" at bounding box center [467, 169] width 287 height 17
paste input "17592158_BO02"
type input "17592158_BO02"
click at [1065, 238] on input "Search" at bounding box center [1115, 241] width 196 height 17
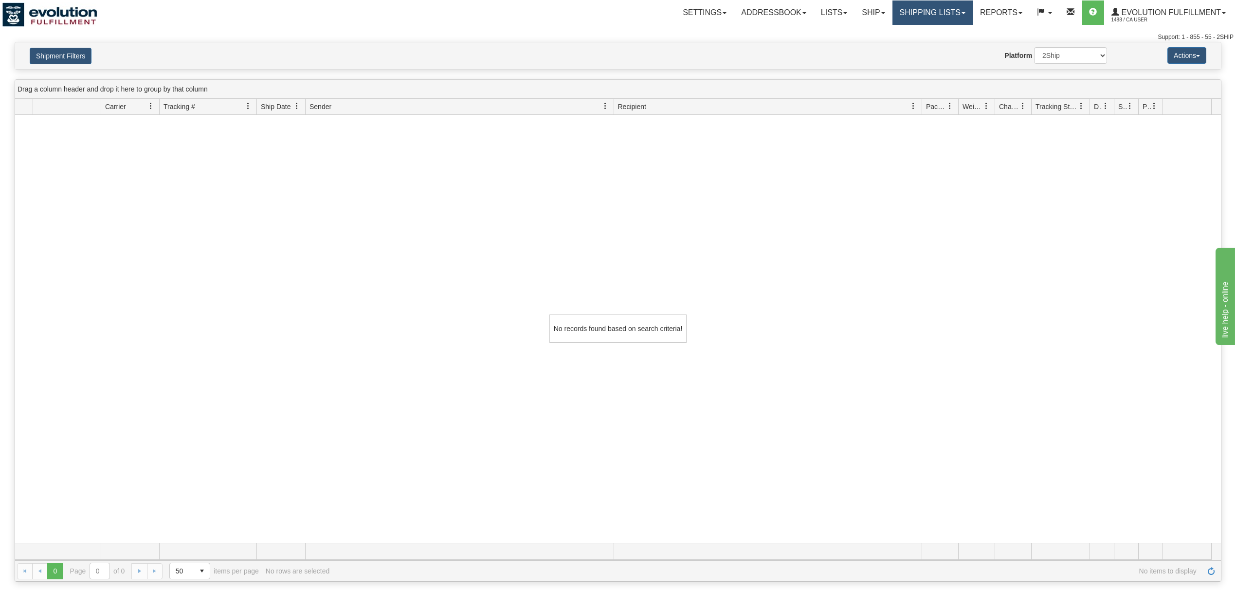
click at [944, 9] on link "Shipping lists" at bounding box center [932, 12] width 80 height 24
click at [926, 45] on span "Search Shipment History" at bounding box center [924, 47] width 75 height 8
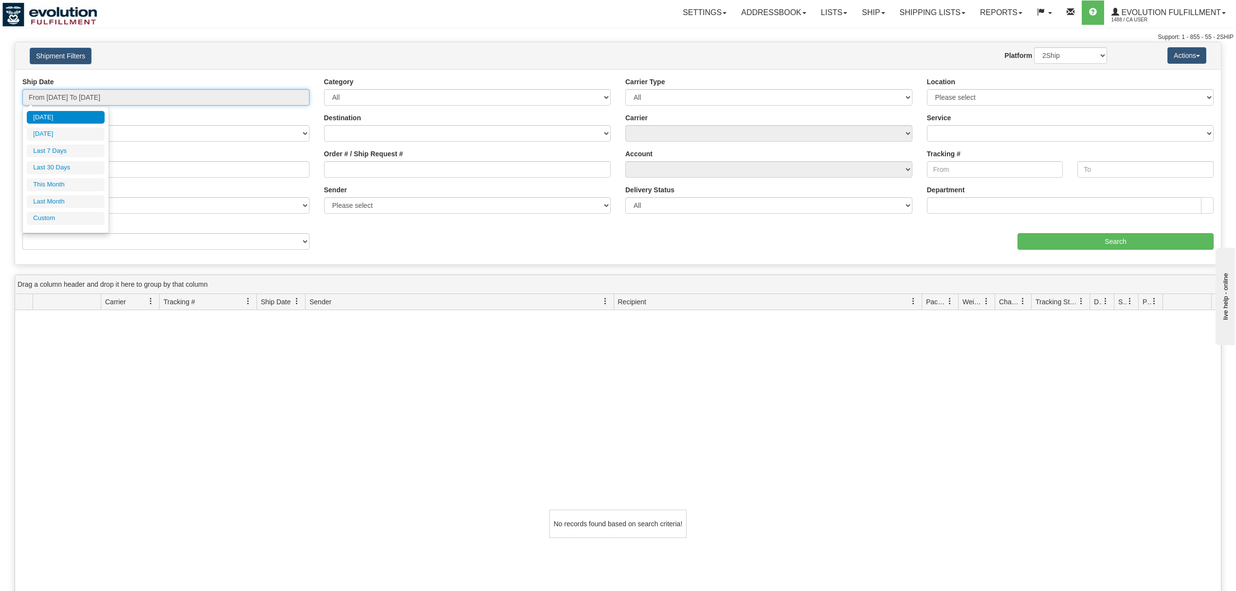
click at [94, 96] on input "From [DATE] To [DATE]" at bounding box center [165, 97] width 287 height 17
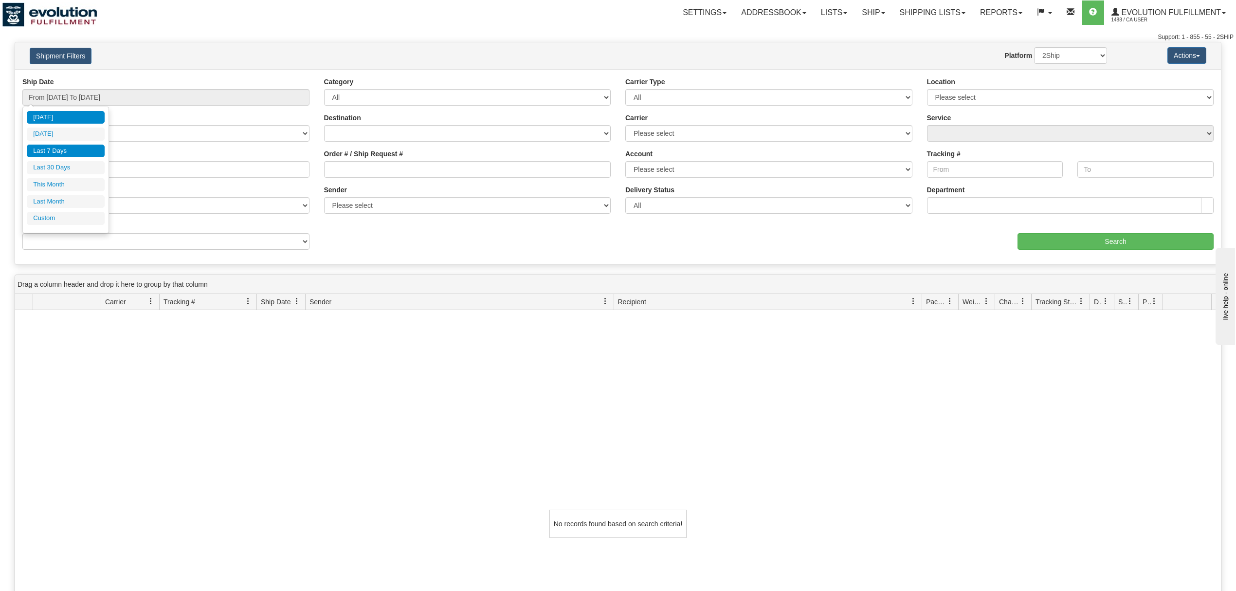
click at [82, 155] on li "Last 7 Days" at bounding box center [66, 151] width 78 height 13
type input "From [DATE] To [DATE]"
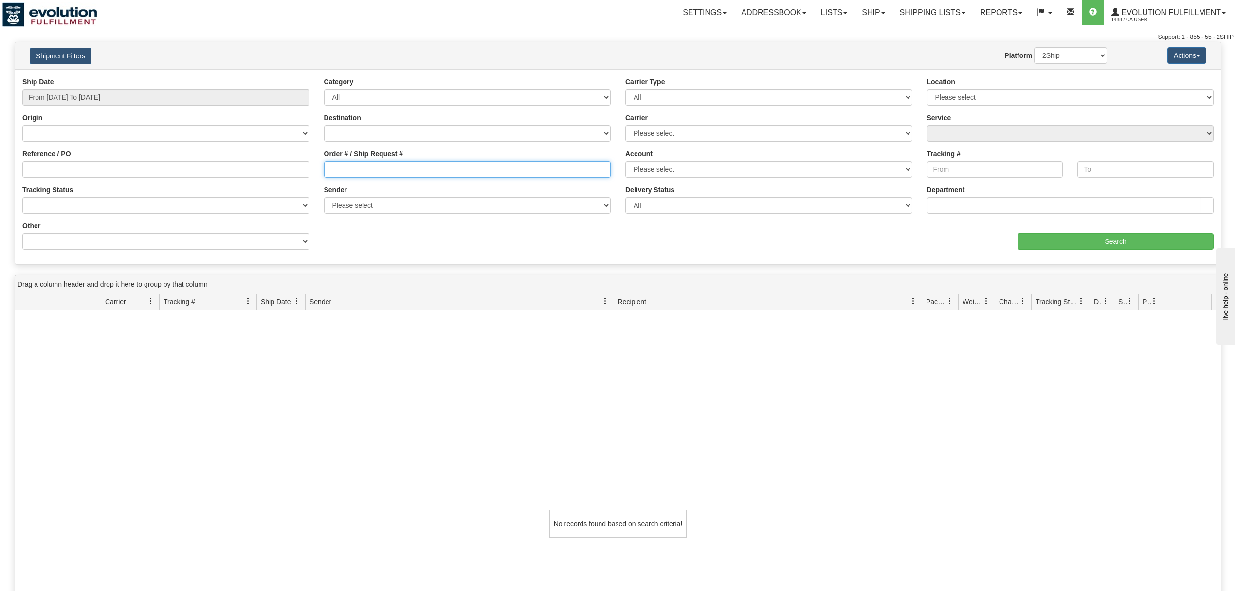
click at [469, 169] on input "Order # / Ship Request #" at bounding box center [467, 169] width 287 height 17
paste input "17592158_BO02"
type input "17592158_BO02"
click at [1103, 244] on input "Search" at bounding box center [1115, 241] width 196 height 17
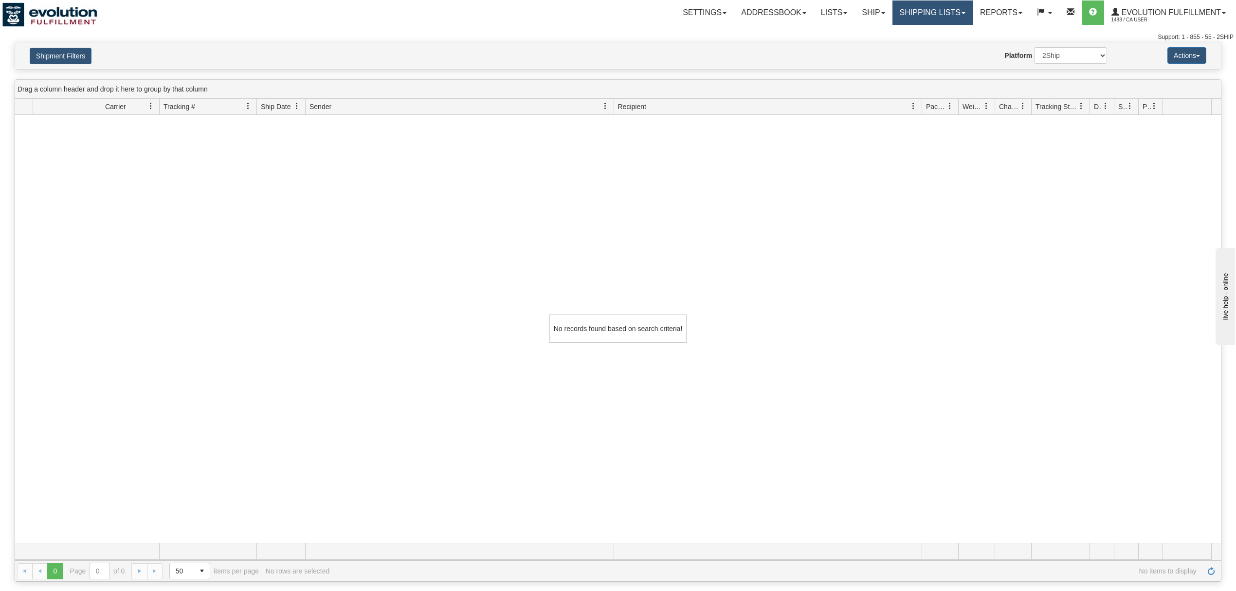
drag, startPoint x: 901, startPoint y: 16, endPoint x: 909, endPoint y: 16, distance: 8.3
click at [902, 16] on link "Shipping lists" at bounding box center [932, 12] width 80 height 24
click at [907, 45] on span "Search Shipment History" at bounding box center [924, 47] width 75 height 8
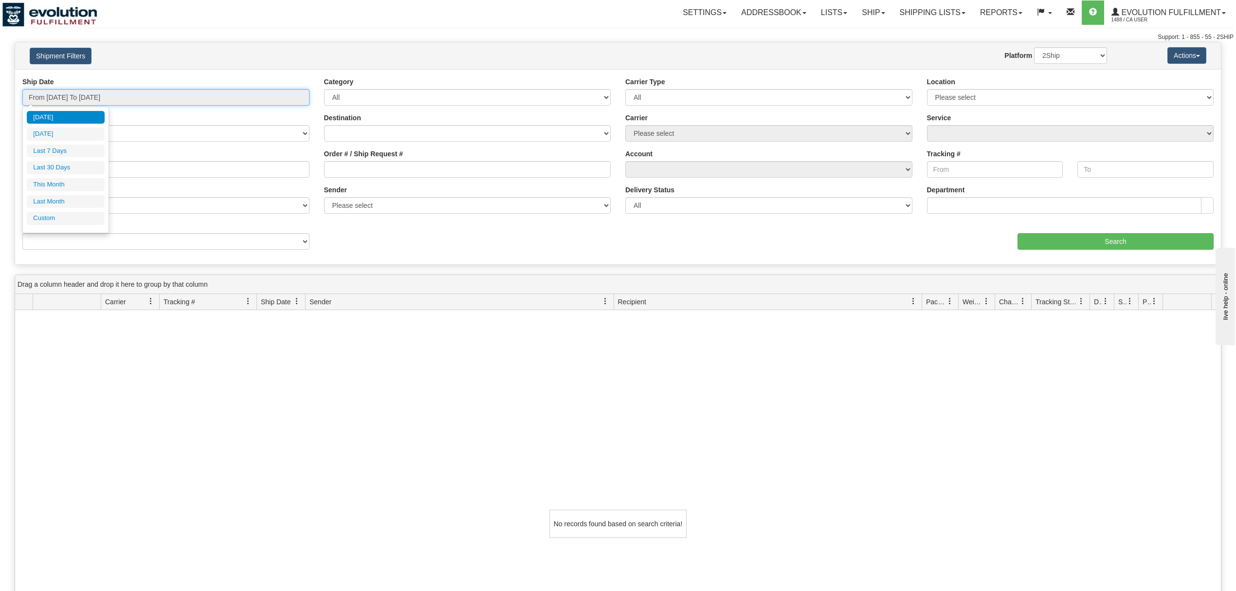
click at [92, 100] on input "From [DATE] To [DATE]" at bounding box center [165, 97] width 287 height 17
click at [70, 170] on li "Last 30 Days" at bounding box center [66, 167] width 78 height 13
type input "From [DATE] To [DATE]"
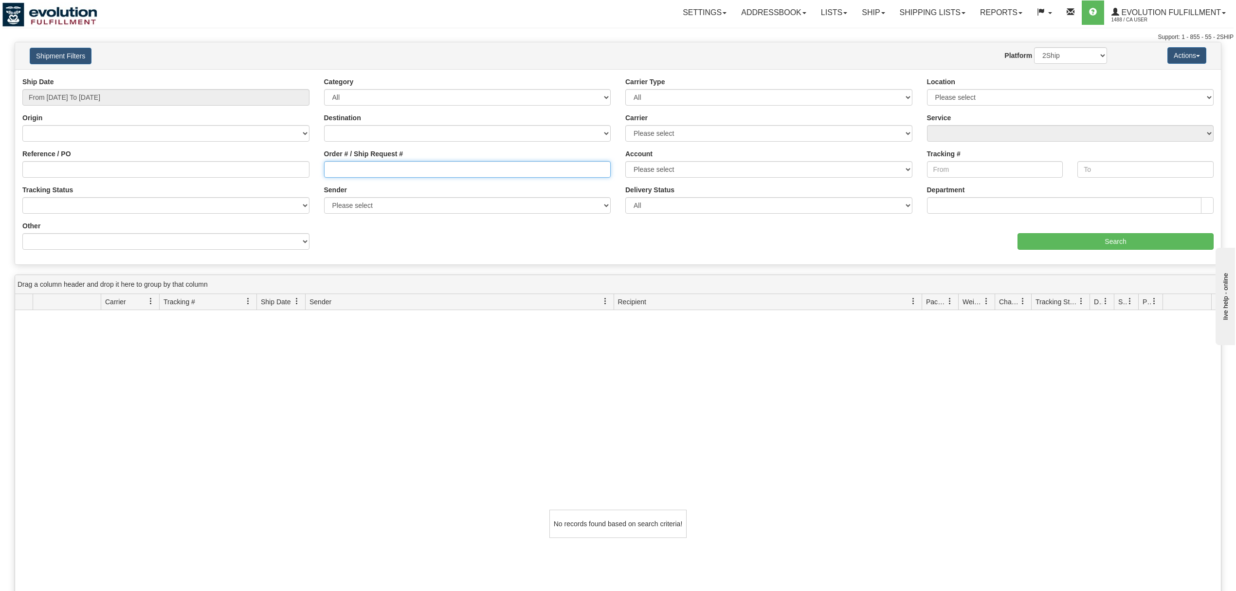
click at [502, 172] on input "Order # / Ship Request #" at bounding box center [467, 169] width 287 height 17
paste input "17592158_BO02"
type input "17592158_BO02"
click at [1085, 239] on input "Search" at bounding box center [1115, 241] width 196 height 17
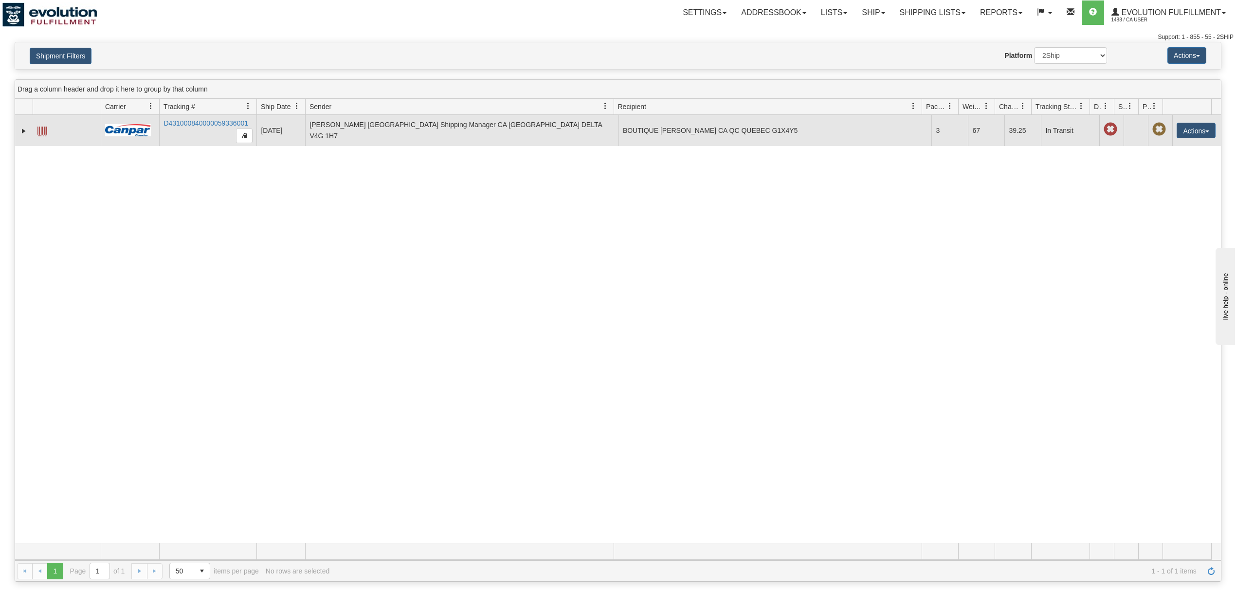
click at [40, 131] on span at bounding box center [42, 132] width 10 height 10
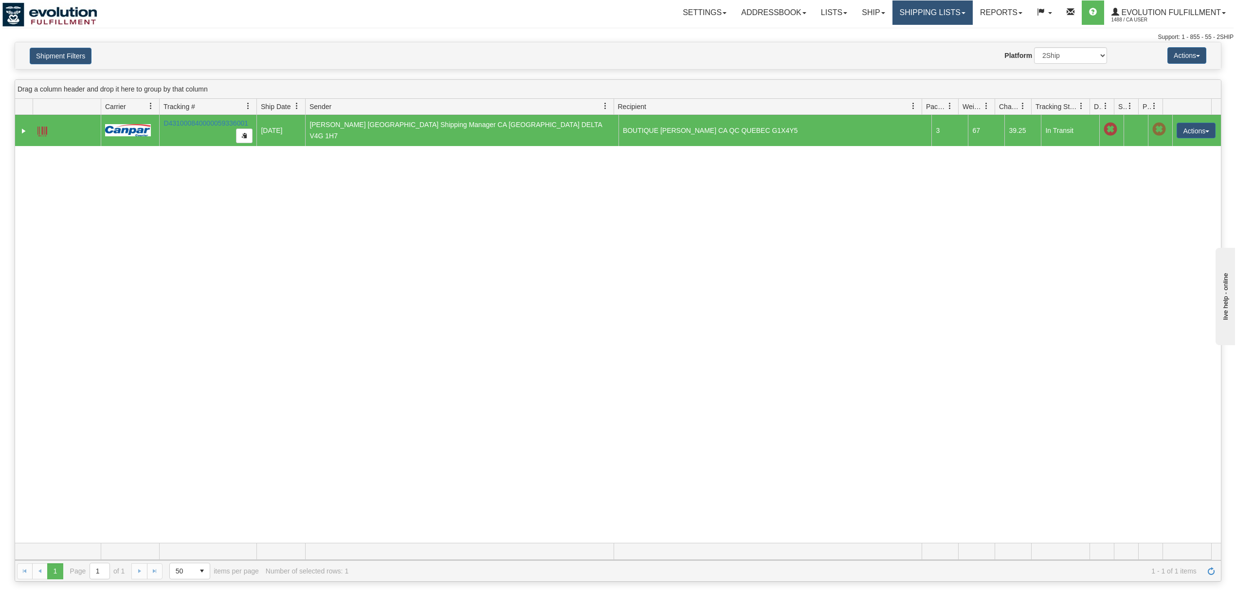
click at [917, 15] on link "Shipping lists" at bounding box center [932, 12] width 80 height 24
click at [909, 49] on span "Search Shipment History" at bounding box center [924, 47] width 75 height 8
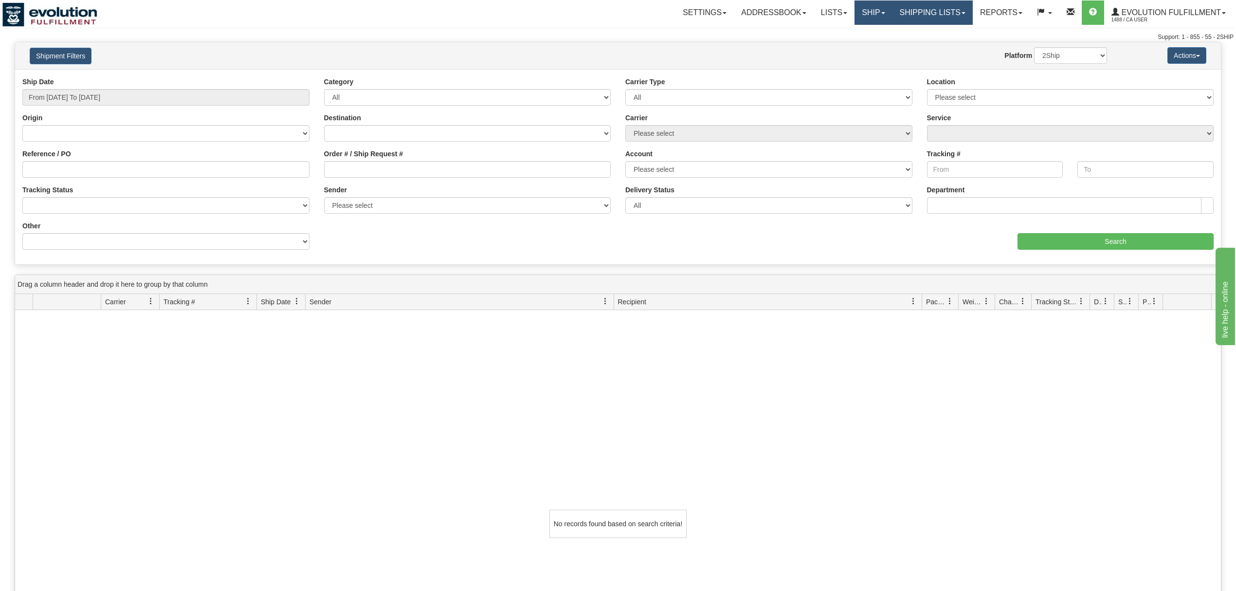
drag, startPoint x: 0, startPoint y: 0, endPoint x: 892, endPoint y: 14, distance: 892.0
click at [881, 14] on span at bounding box center [883, 13] width 4 height 2
click at [925, 12] on link "Shipping lists" at bounding box center [932, 12] width 80 height 24
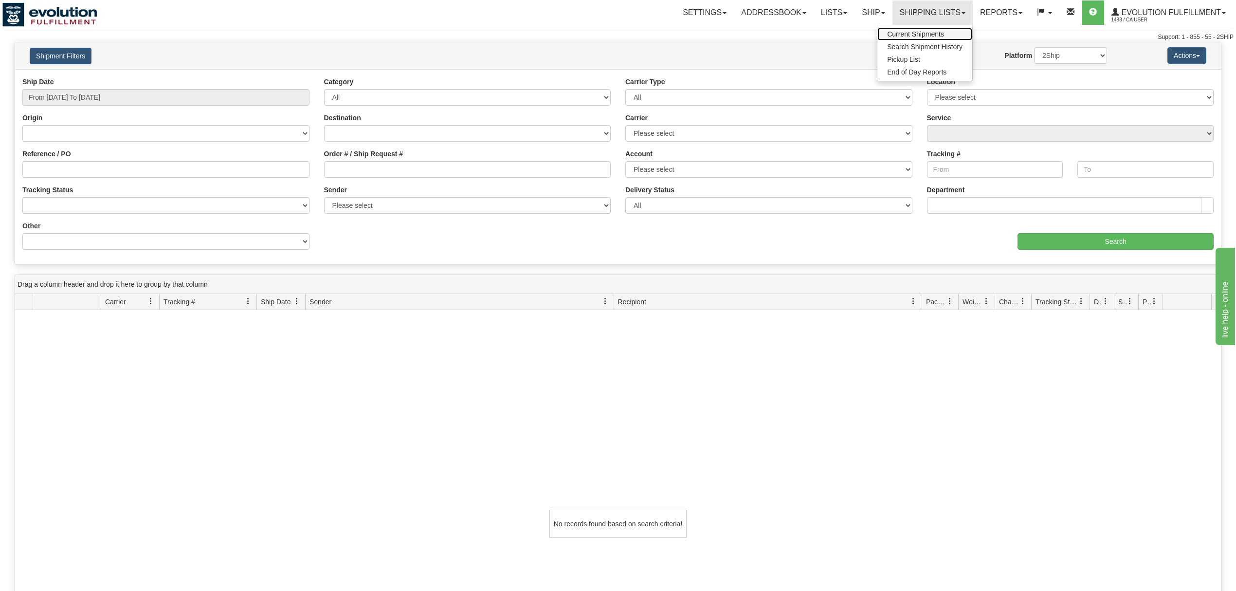
click at [923, 31] on span "Current Shipments" at bounding box center [915, 34] width 57 height 8
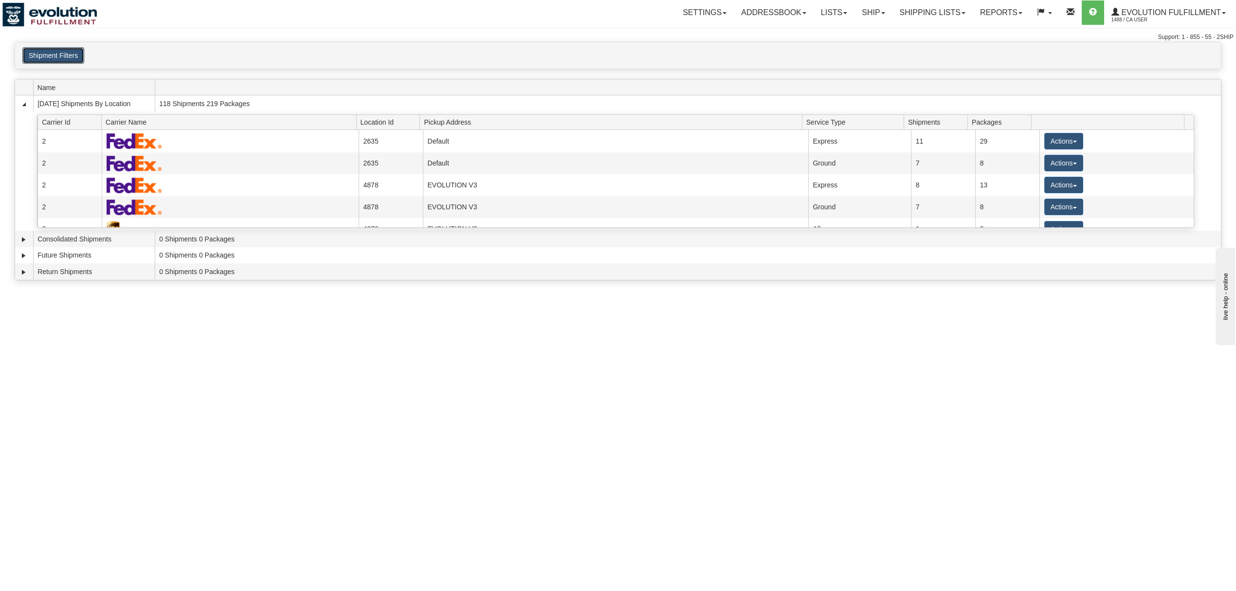
drag, startPoint x: 51, startPoint y: 58, endPoint x: 244, endPoint y: 63, distance: 193.7
click at [51, 58] on button "Shipment Filters" at bounding box center [53, 55] width 62 height 17
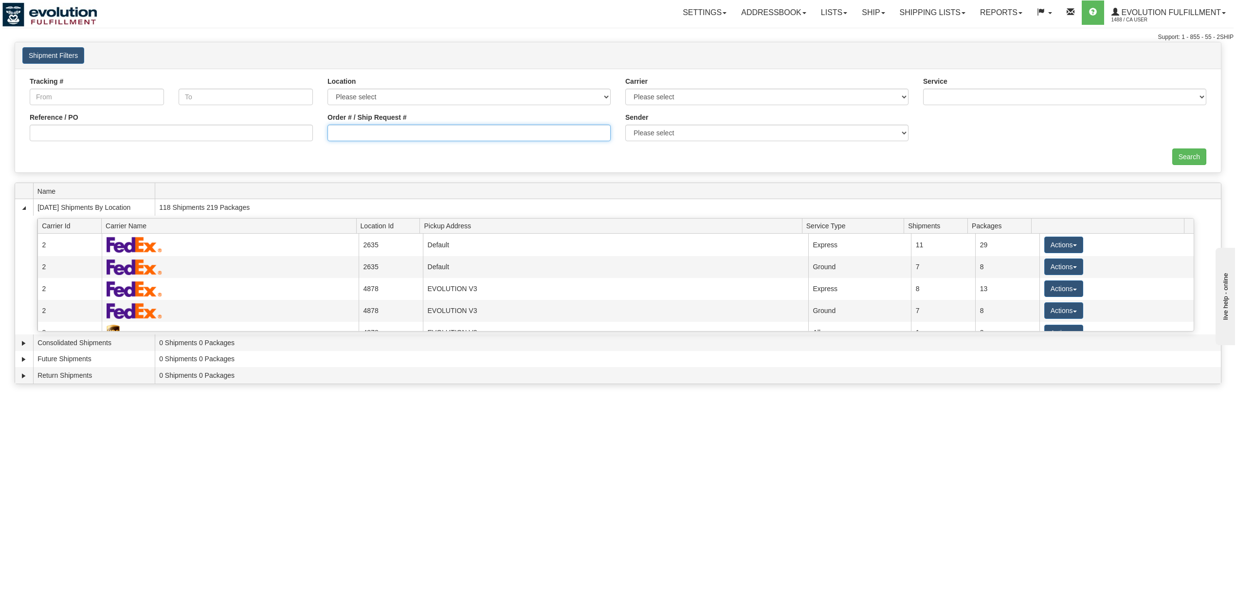
click at [427, 126] on input "Order # / Ship Request #" at bounding box center [468, 133] width 283 height 17
drag, startPoint x: 355, startPoint y: 137, endPoint x: 285, endPoint y: 136, distance: 70.6
click at [285, 76] on div "Reference / PO Order # / Ship Request # OMBK17531180 BO01 Sender Please select …" at bounding box center [617, 76] width 1191 height 0
click at [366, 137] on input "17531180 BO01" at bounding box center [468, 133] width 283 height 17
type input "17531180_BO01"
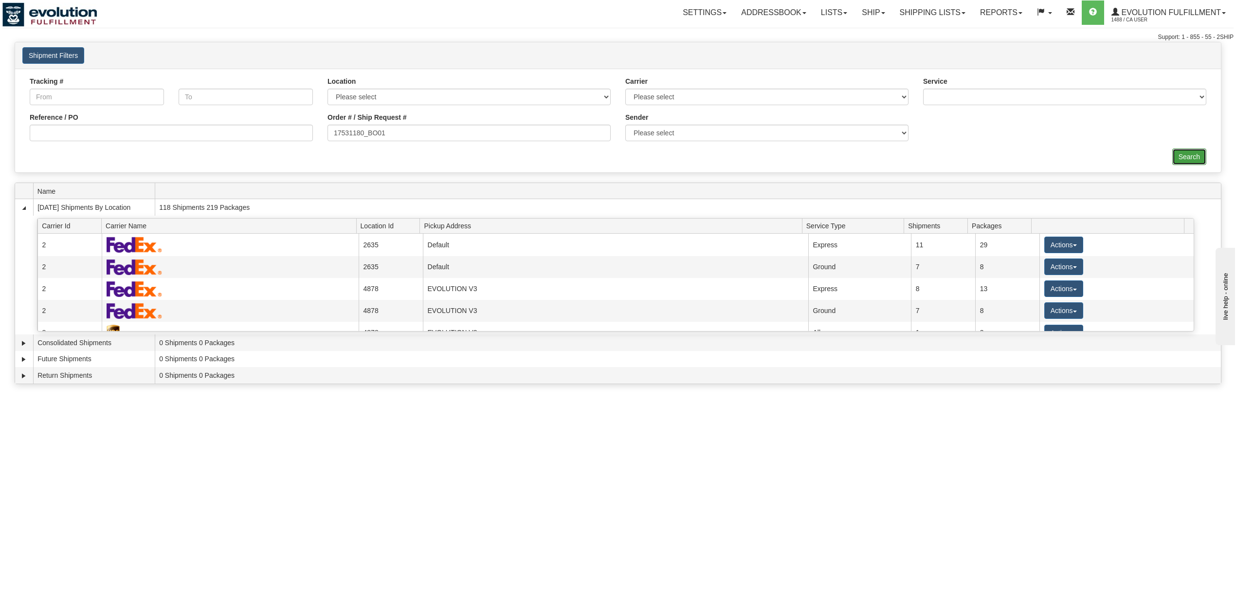
click at [1178, 153] on input "Search" at bounding box center [1189, 156] width 34 height 17
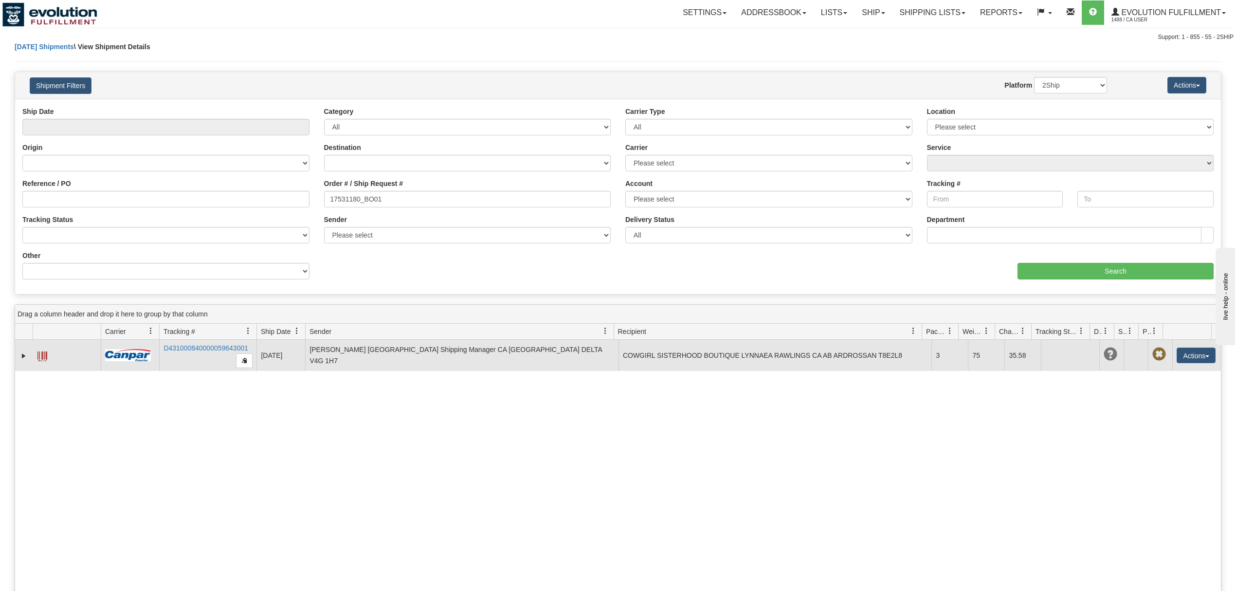
click at [39, 359] on span at bounding box center [42, 356] width 10 height 10
